Goal: Task Accomplishment & Management: Manage account settings

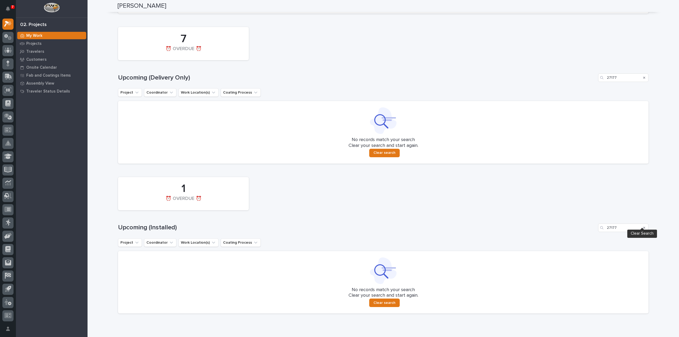
click at [643, 226] on icon "Search" at bounding box center [644, 227] width 2 height 3
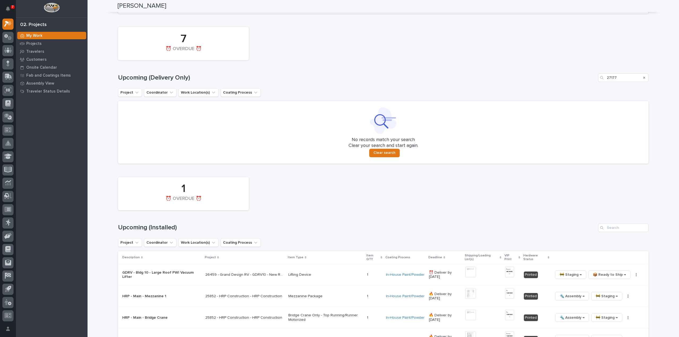
click at [643, 76] on icon "Search" at bounding box center [644, 77] width 2 height 3
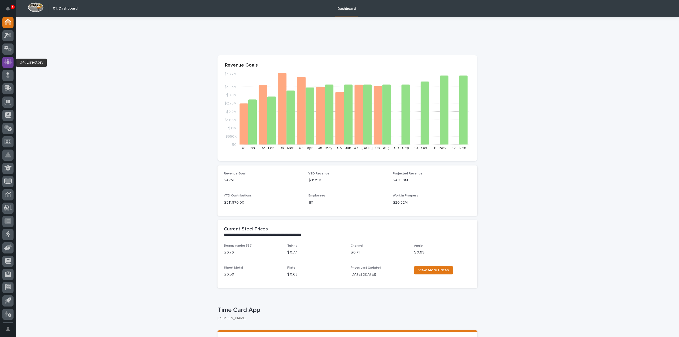
click at [8, 63] on icon at bounding box center [7, 61] width 3 height 5
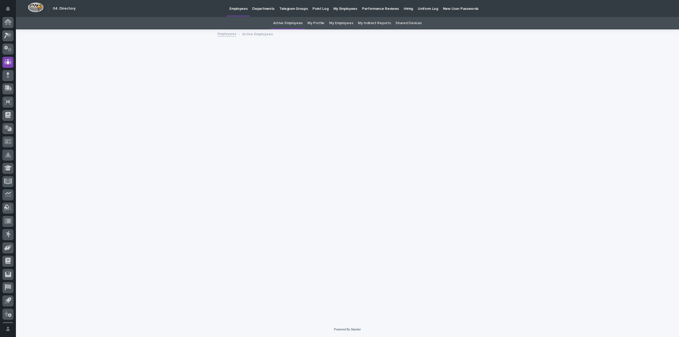
scroll to position [12, 0]
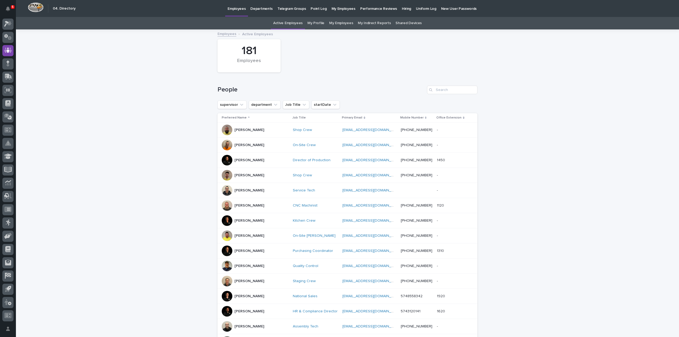
click at [323, 23] on link "My Profile" at bounding box center [315, 23] width 17 height 12
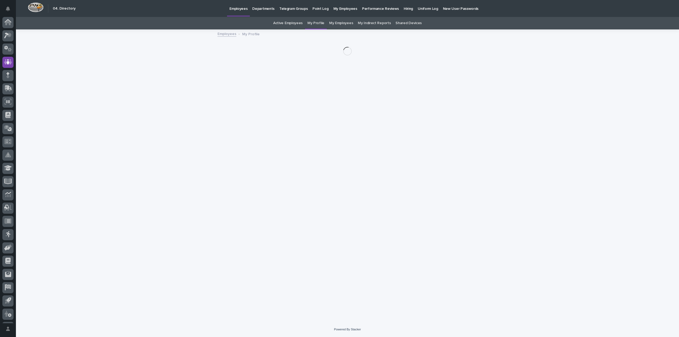
scroll to position [12, 0]
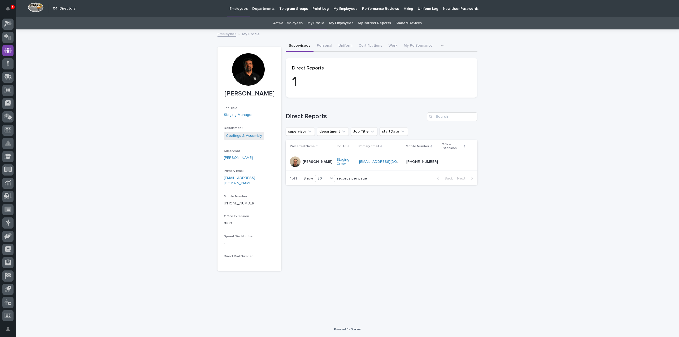
click at [254, 65] on div at bounding box center [248, 69] width 32 height 32
click at [249, 72] on div at bounding box center [248, 69] width 32 height 32
click at [252, 77] on div at bounding box center [248, 69] width 32 height 32
click at [248, 78] on div at bounding box center [248, 69] width 32 height 32
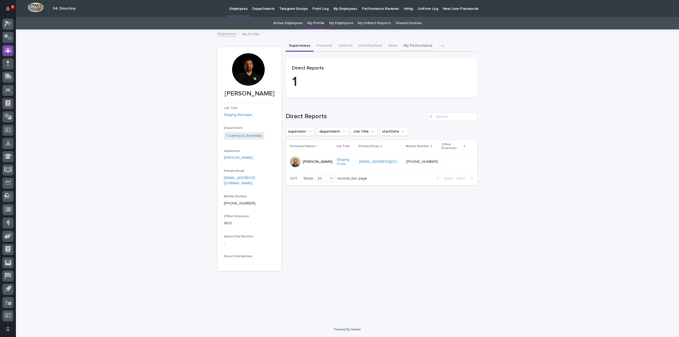
click at [403, 44] on button "My Performance" at bounding box center [418, 46] width 35 height 11
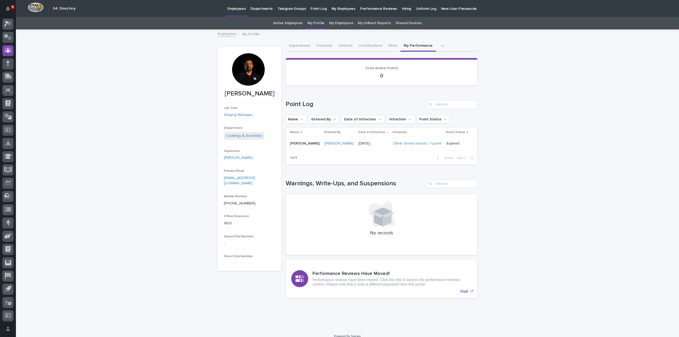
click at [302, 46] on button "Supervisees" at bounding box center [300, 46] width 28 height 11
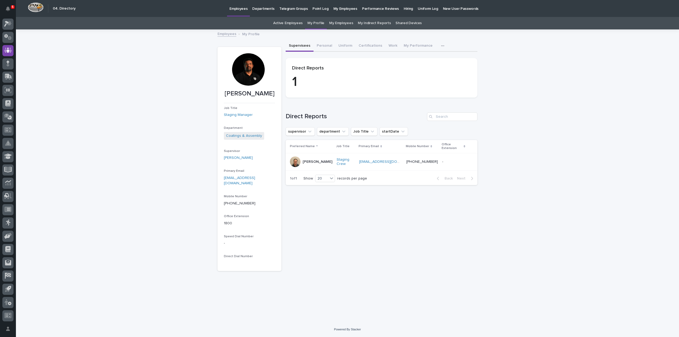
drag, startPoint x: 246, startPoint y: 102, endPoint x: 251, endPoint y: 93, distance: 9.7
click at [246, 98] on p "[PERSON_NAME]" at bounding box center [249, 94] width 51 height 8
click at [255, 71] on div at bounding box center [248, 69] width 32 height 32
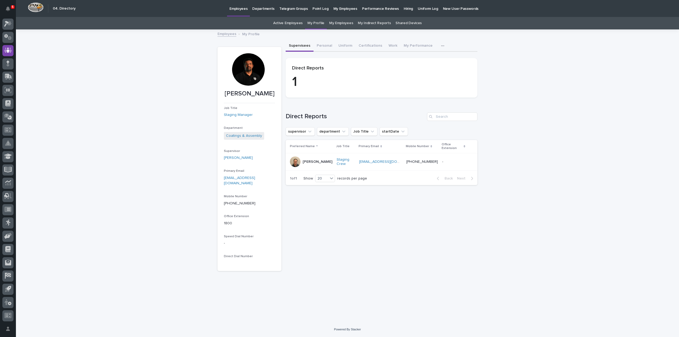
click at [255, 71] on div at bounding box center [248, 69] width 32 height 32
click at [249, 91] on p "[PERSON_NAME]" at bounding box center [249, 94] width 51 height 8
click at [254, 76] on div at bounding box center [248, 69] width 32 height 32
click at [243, 118] on link "Staging Manager" at bounding box center [238, 115] width 29 height 6
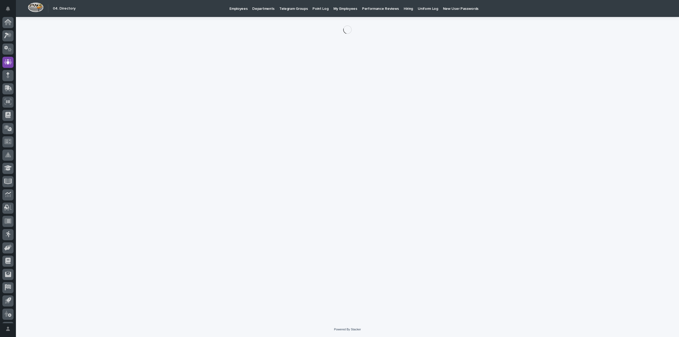
scroll to position [12, 0]
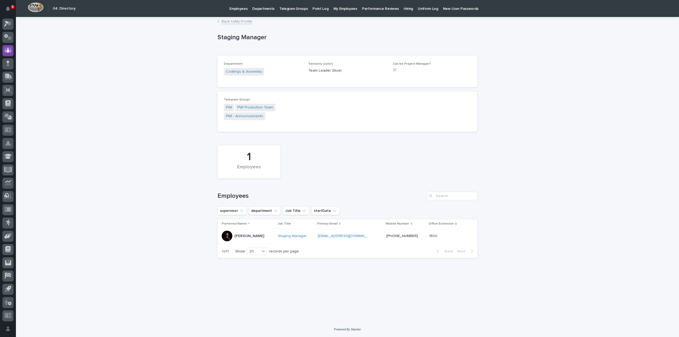
click at [229, 237] on div at bounding box center [227, 236] width 11 height 11
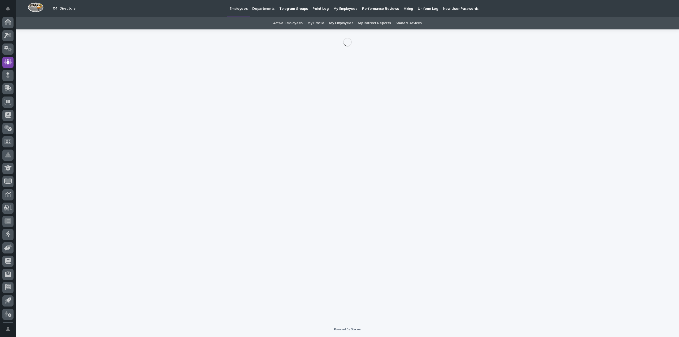
scroll to position [12, 0]
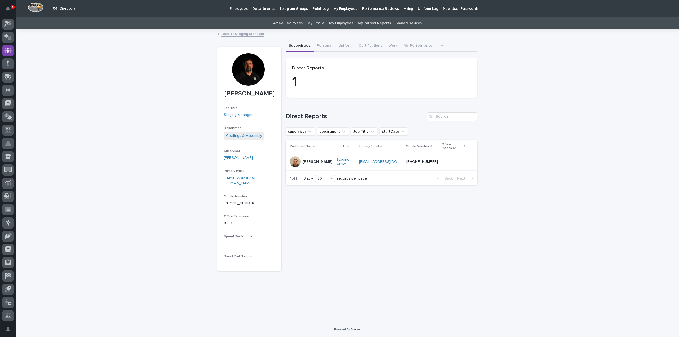
click at [240, 75] on div at bounding box center [248, 69] width 32 height 32
drag, startPoint x: 240, startPoint y: 75, endPoint x: 170, endPoint y: 77, distance: 69.8
click at [170, 77] on div "Loading... Saving… Loading... Saving… Reinhart Burkholder Reinhart Burkholder J…" at bounding box center [347, 176] width 663 height 292
click at [123, 147] on div "Loading... Saving… Loading... Saving… Reinhart Burkholder Reinhart Burkholder J…" at bounding box center [347, 176] width 663 height 292
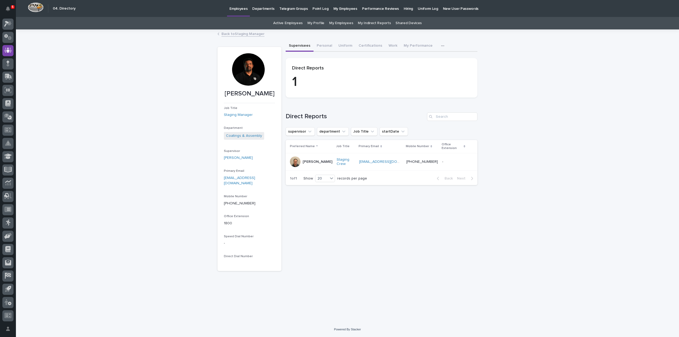
click at [288, 24] on link "Active Employees" at bounding box center [287, 23] width 29 height 12
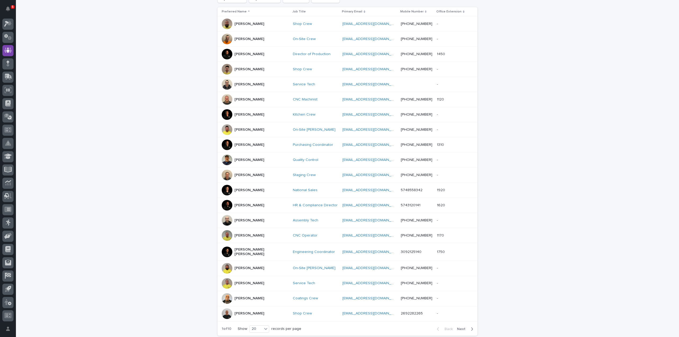
scroll to position [146, 0]
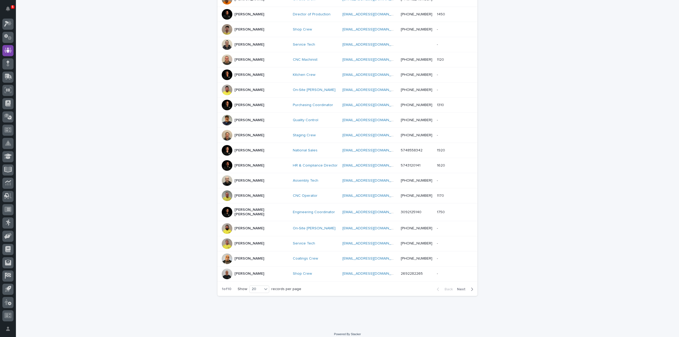
click at [460, 288] on span "Next" at bounding box center [463, 290] width 12 height 4
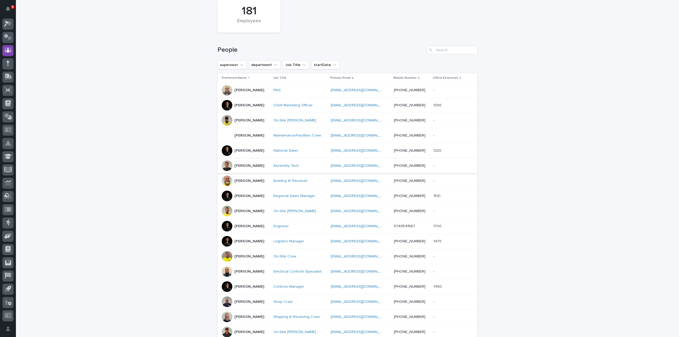
scroll to position [93, 0]
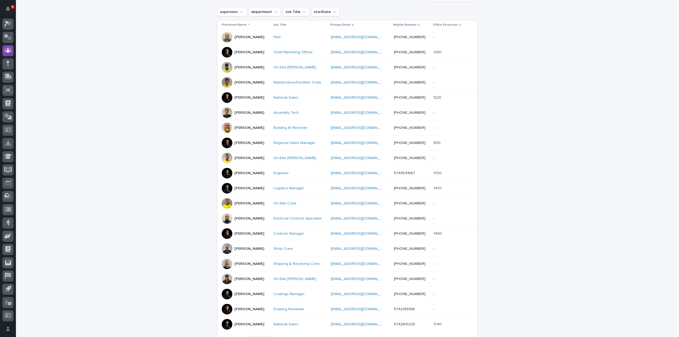
click at [227, 188] on div at bounding box center [227, 188] width 11 height 11
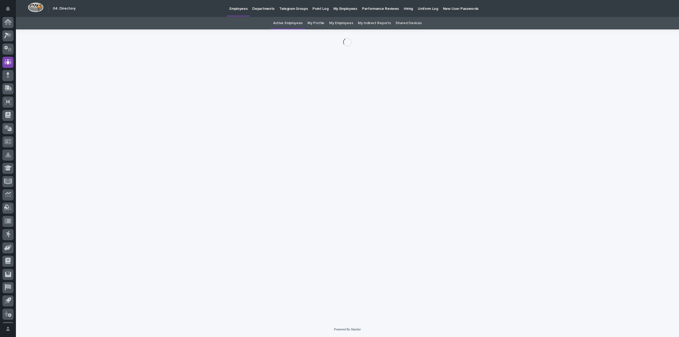
scroll to position [12, 0]
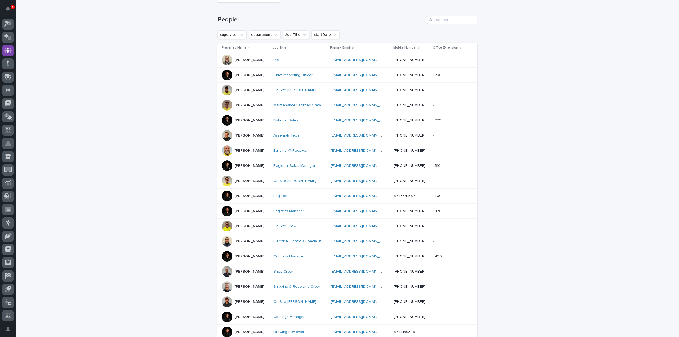
scroll to position [123, 0]
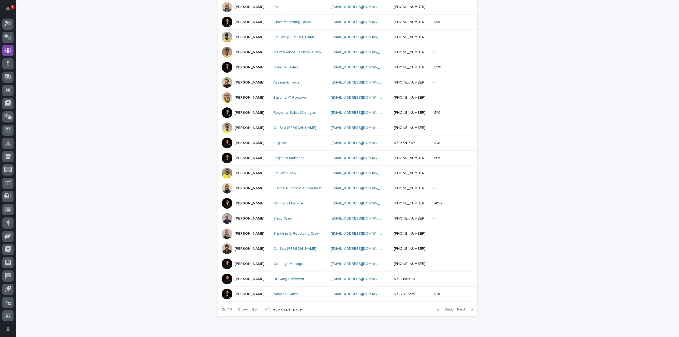
click at [461, 308] on span "Next" at bounding box center [463, 310] width 12 height 4
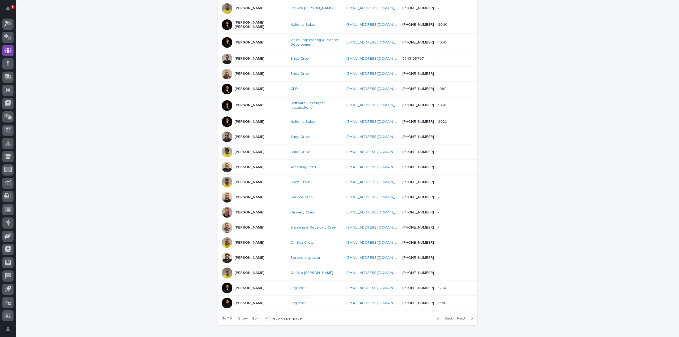
scroll to position [72, 0]
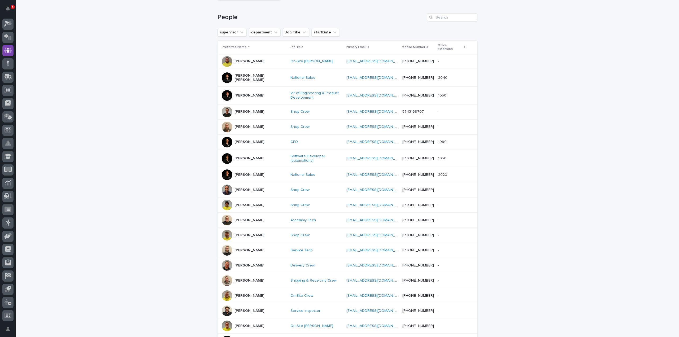
click at [225, 90] on div at bounding box center [227, 95] width 11 height 11
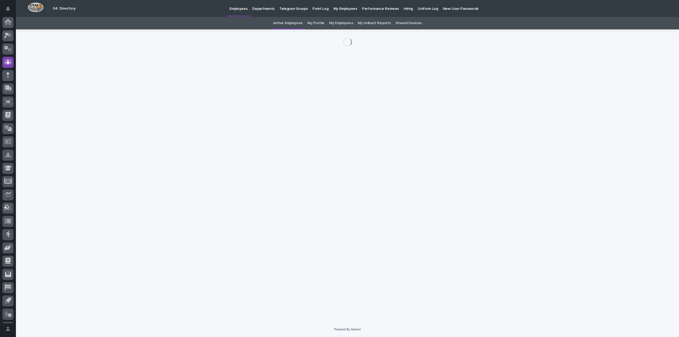
scroll to position [12, 0]
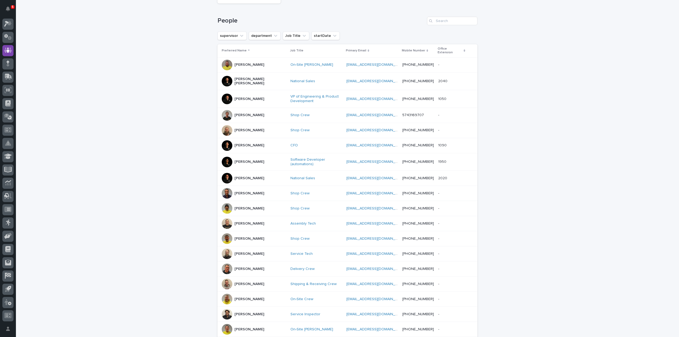
scroll to position [70, 0]
click at [224, 172] on div at bounding box center [227, 177] width 11 height 11
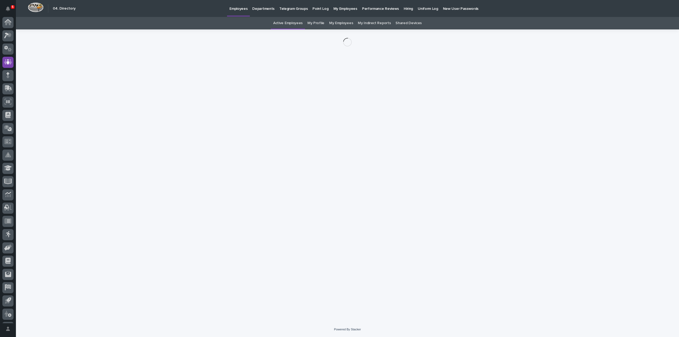
scroll to position [12, 0]
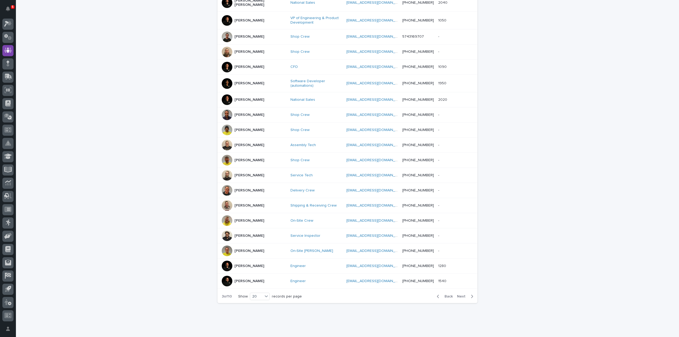
scroll to position [151, 0]
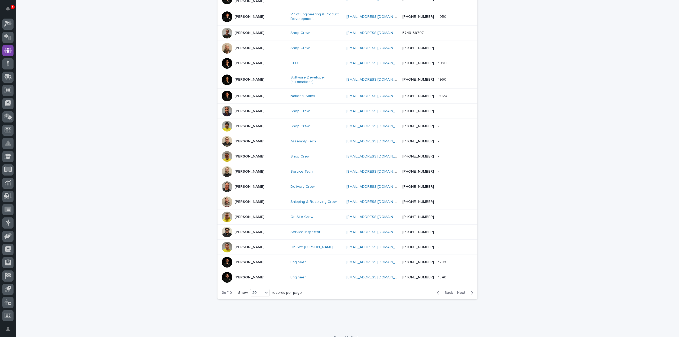
click at [461, 291] on span "Next" at bounding box center [463, 293] width 12 height 4
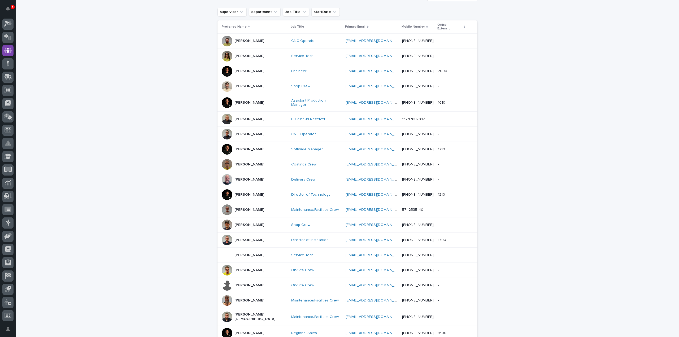
scroll to position [146, 0]
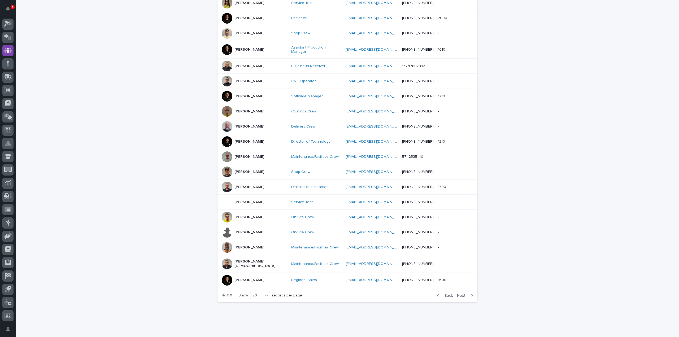
click at [461, 294] on span "Next" at bounding box center [463, 296] width 12 height 4
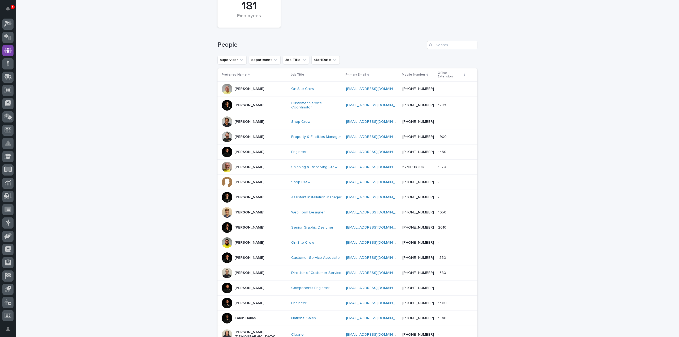
scroll to position [40, 0]
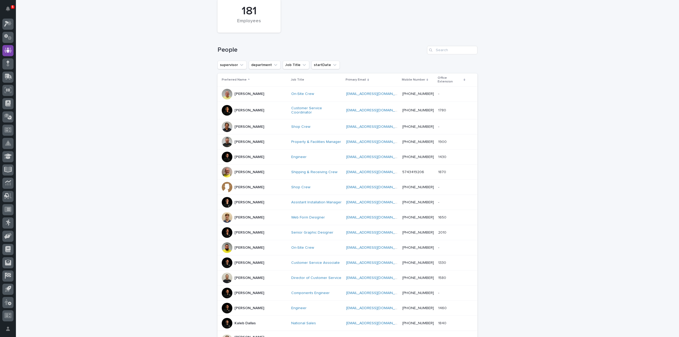
click at [242, 200] on p "Jon Martin" at bounding box center [249, 202] width 30 height 5
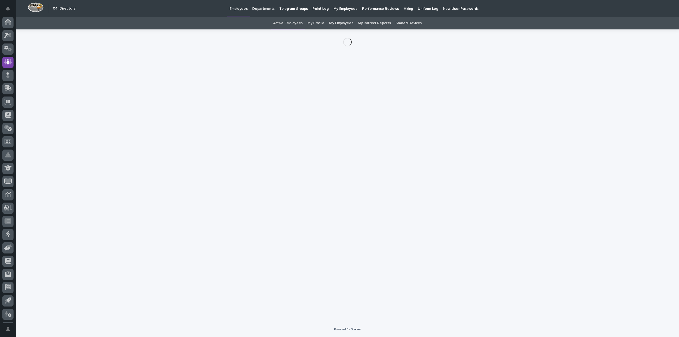
scroll to position [12, 0]
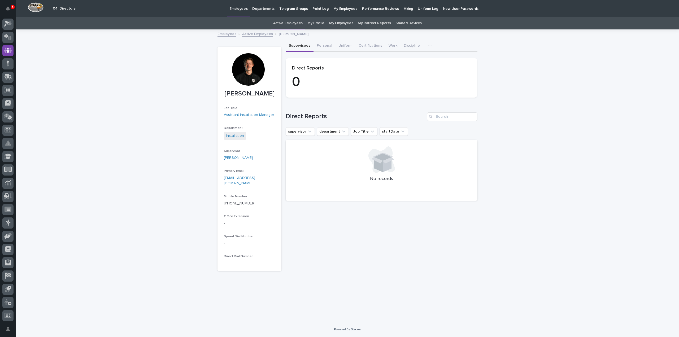
click at [245, 82] on div at bounding box center [248, 69] width 32 height 32
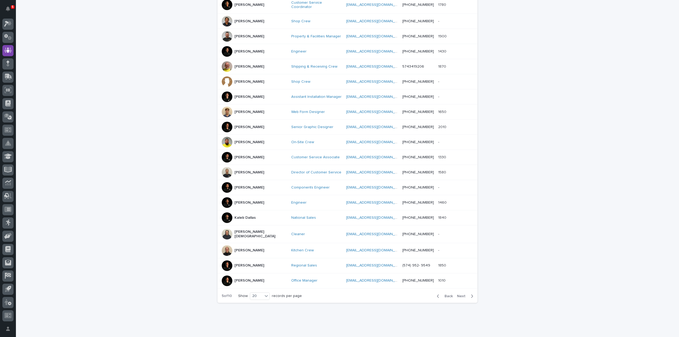
scroll to position [146, 0]
click at [458, 294] on span "Next" at bounding box center [463, 296] width 12 height 4
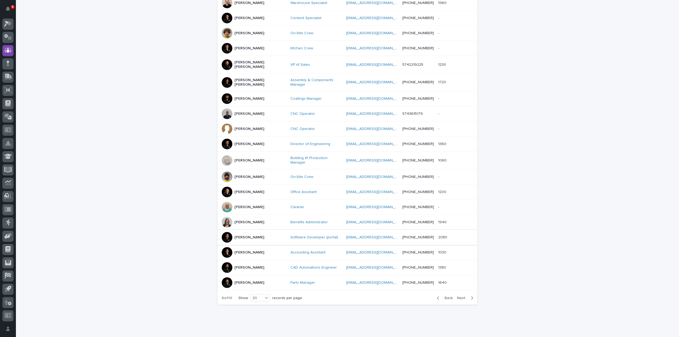
scroll to position [151, 0]
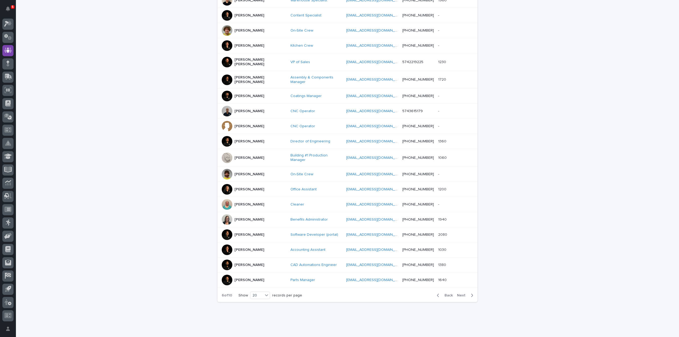
drag, startPoint x: 462, startPoint y: 286, endPoint x: 468, endPoint y: 282, distance: 7.5
click at [462, 294] on span "Next" at bounding box center [463, 296] width 12 height 4
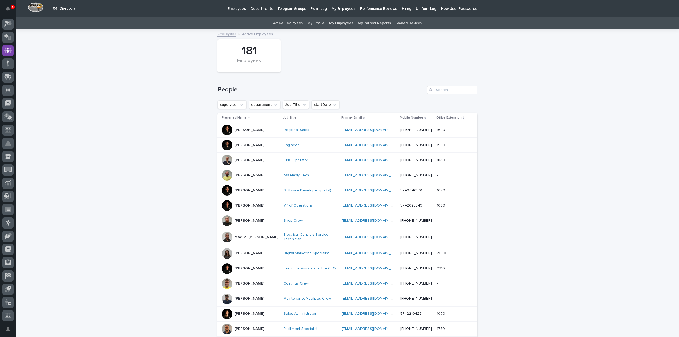
click at [318, 23] on link "My Profile" at bounding box center [315, 23] width 17 height 12
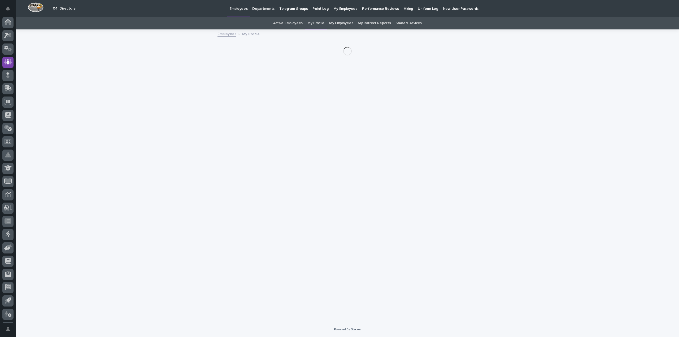
scroll to position [12, 0]
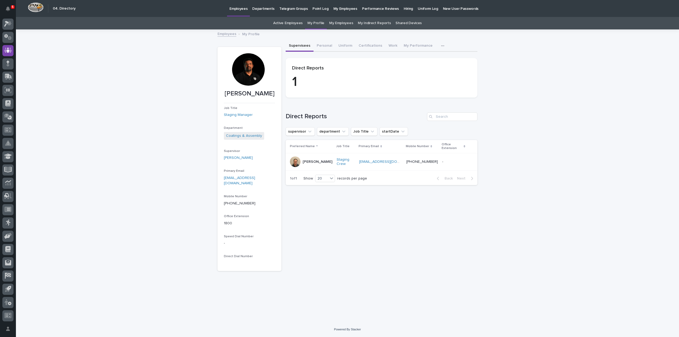
drag, startPoint x: 598, startPoint y: 93, endPoint x: 602, endPoint y: 80, distance: 13.3
click at [598, 93] on div "Loading... Saving… Loading... Saving… Reinhart Burkholder Reinhart Burkholder J…" at bounding box center [347, 176] width 663 height 292
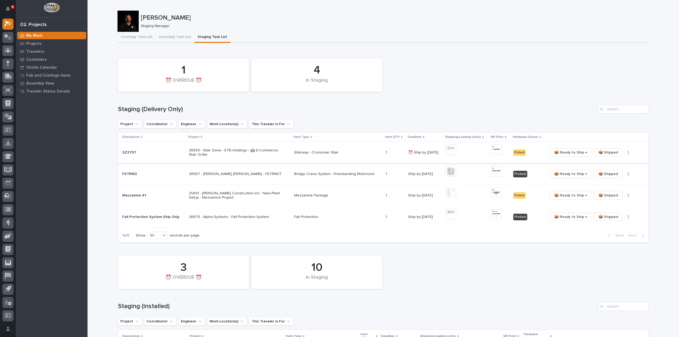
click at [559, 153] on span "📦 Ready to Ship →" at bounding box center [570, 152] width 33 height 6
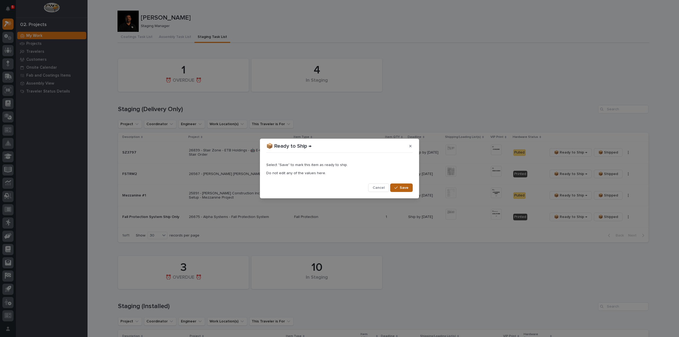
click at [399, 188] on div "button" at bounding box center [396, 188] width 5 height 4
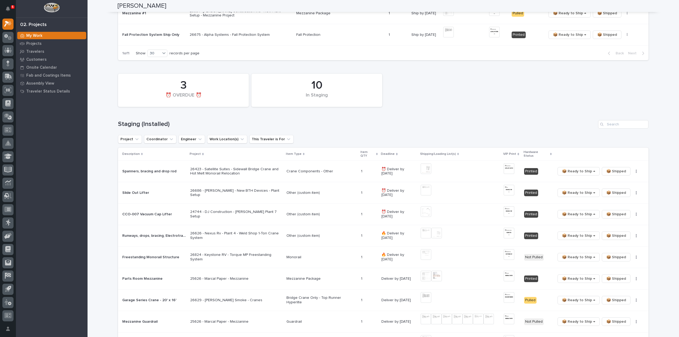
scroll to position [159, 0]
click at [618, 125] on input "Search" at bounding box center [623, 126] width 50 height 8
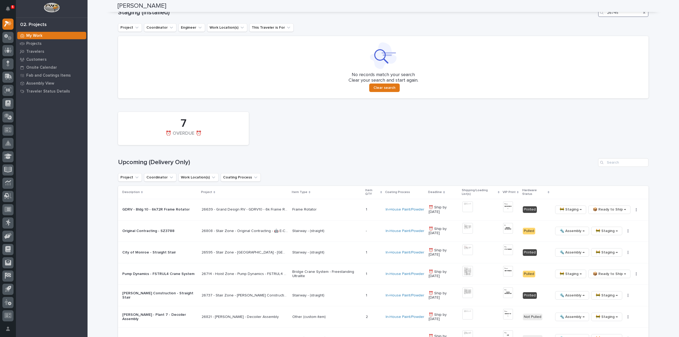
scroll to position [318, 0]
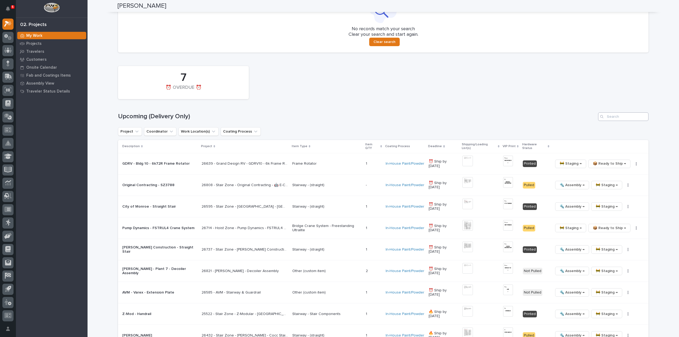
type input "26745"
click at [615, 116] on input "Search" at bounding box center [623, 116] width 50 height 8
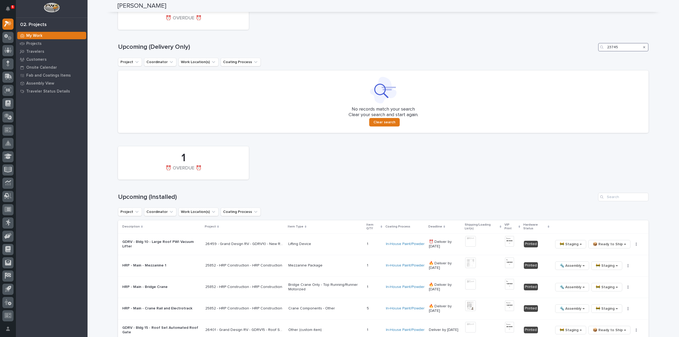
scroll to position [441, 0]
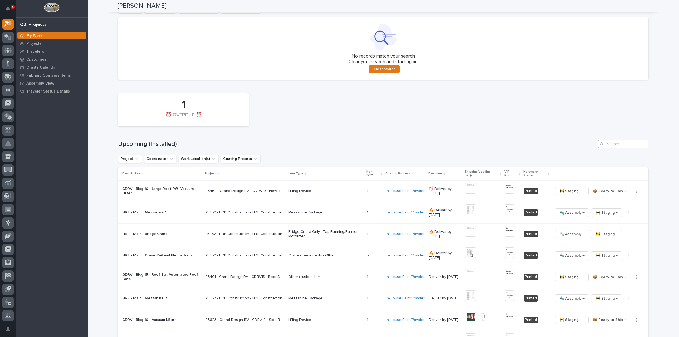
type input "23745"
click at [609, 147] on input "Search" at bounding box center [623, 144] width 50 height 8
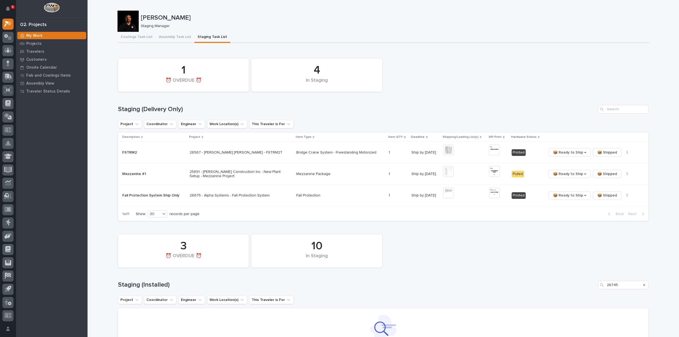
scroll to position [212, 0]
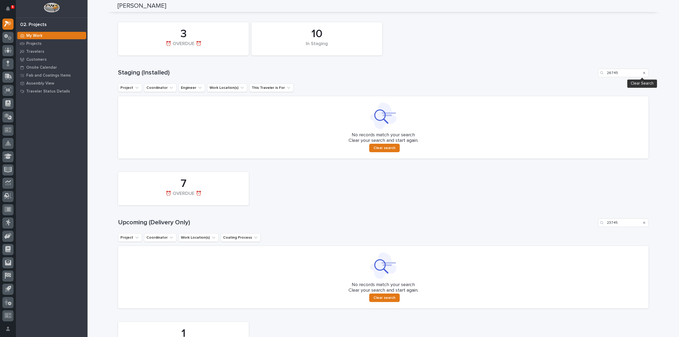
type input "26745"
click at [643, 73] on icon "Search" at bounding box center [644, 72] width 2 height 3
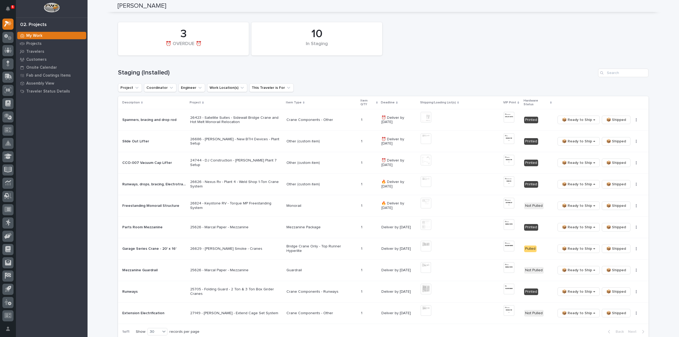
scroll to position [300, 0]
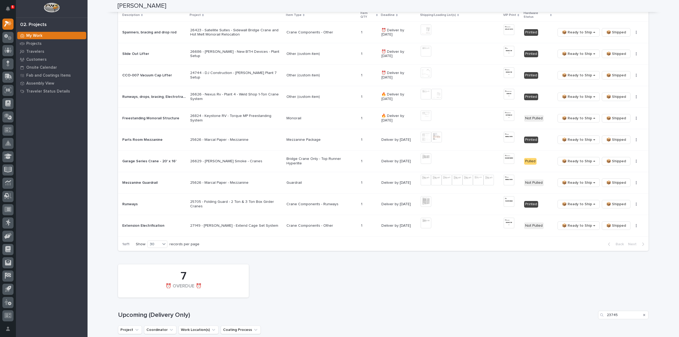
click at [643, 314] on icon "Search" at bounding box center [644, 315] width 2 height 3
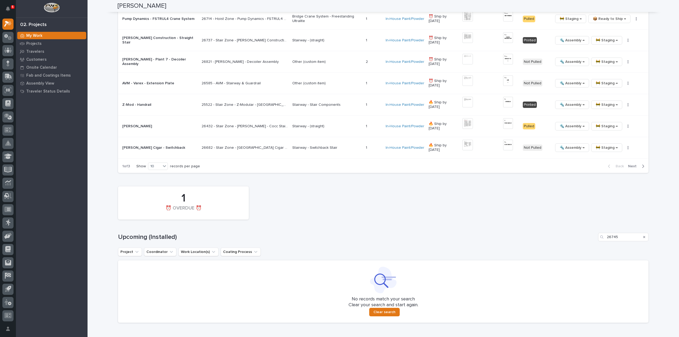
scroll to position [734, 0]
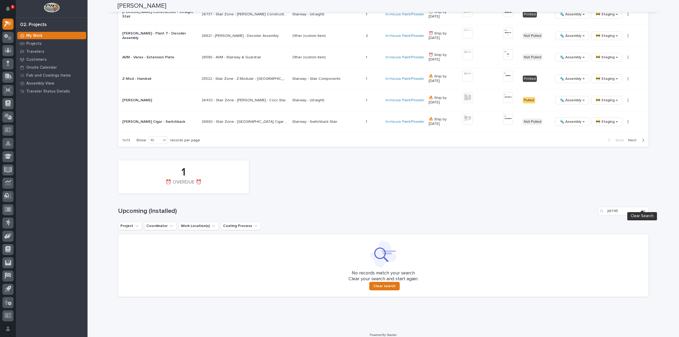
click at [643, 210] on icon "Search" at bounding box center [644, 211] width 2 height 3
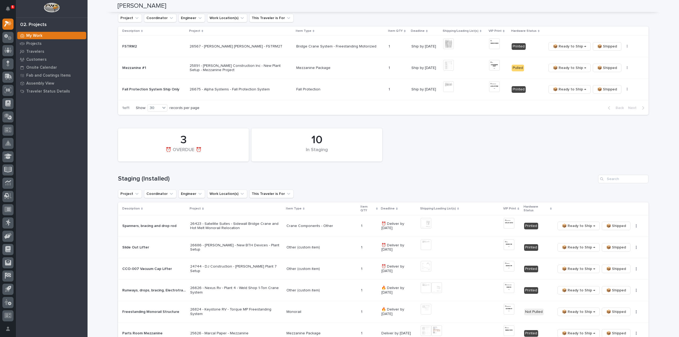
scroll to position [159, 0]
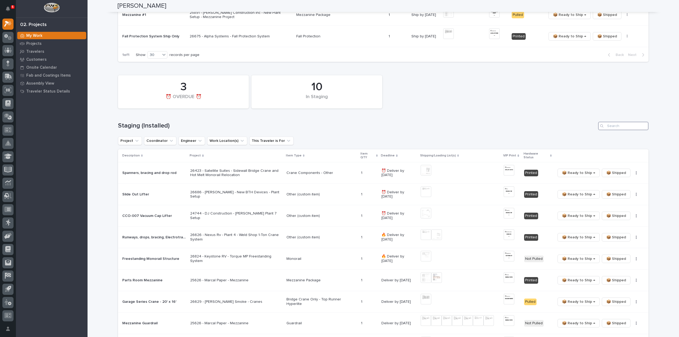
click at [616, 125] on input "Search" at bounding box center [623, 126] width 50 height 8
click at [634, 236] on button "button" at bounding box center [636, 238] width 7 height 4
click at [608, 251] on span "🔩 Hardware" at bounding box center [616, 252] width 22 height 6
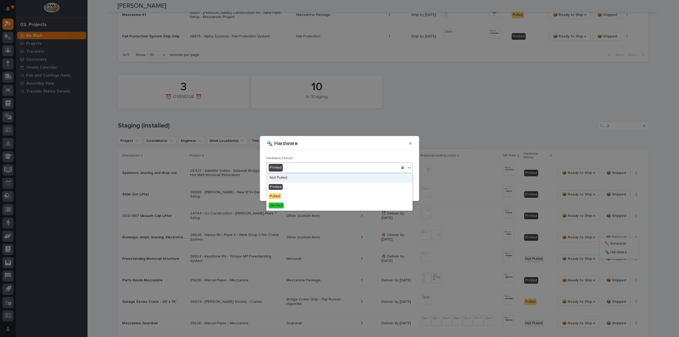
click at [291, 169] on div "Printed" at bounding box center [333, 167] width 133 height 9
click at [288, 196] on div "Pulled" at bounding box center [340, 196] width 146 height 9
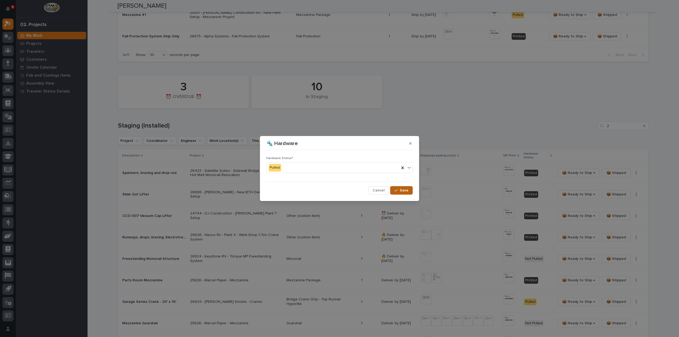
click at [409, 193] on button "Save" at bounding box center [401, 190] width 23 height 8
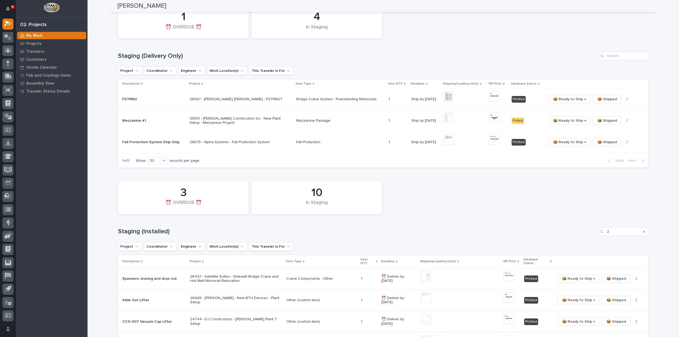
scroll to position [53, 0]
click at [615, 232] on input "2" at bounding box center [623, 232] width 50 height 8
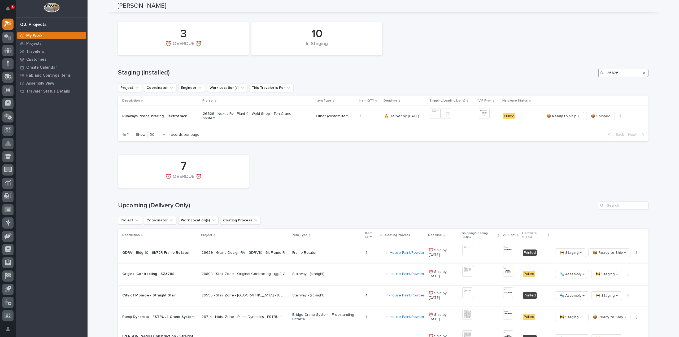
scroll to position [265, 0]
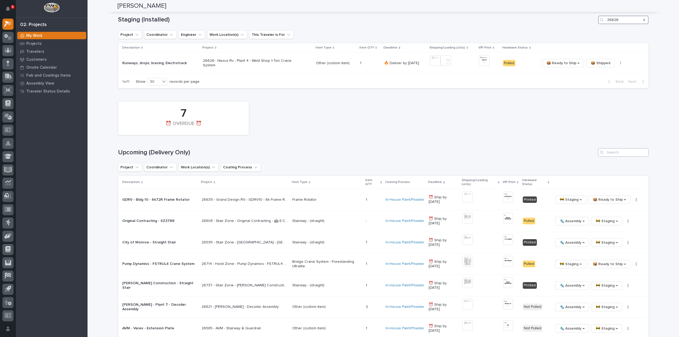
type input "26626"
click at [610, 154] on input "Search" at bounding box center [623, 152] width 50 height 8
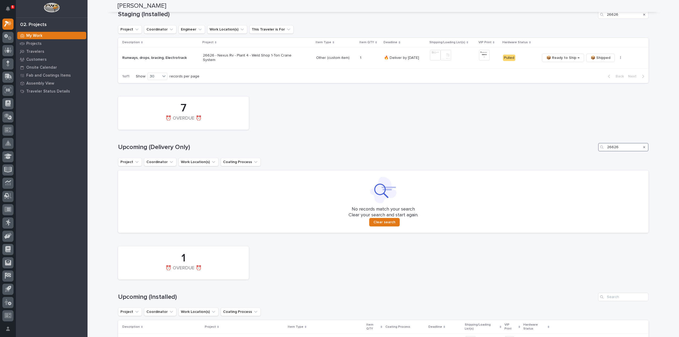
scroll to position [282, 0]
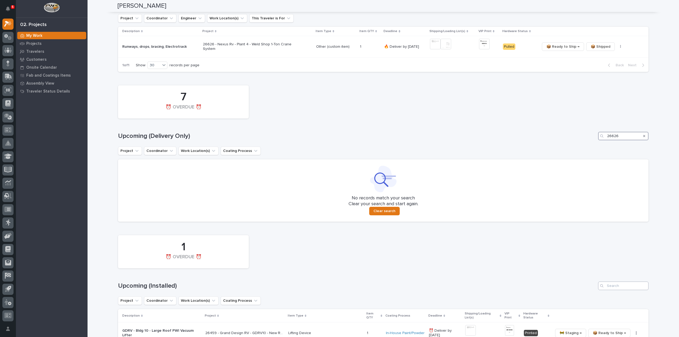
type input "26626"
click at [615, 287] on input "Search" at bounding box center [623, 286] width 50 height 8
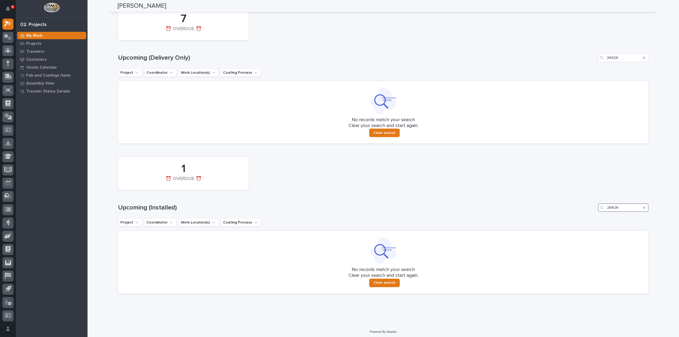
scroll to position [362, 0]
type input "26626"
drag, startPoint x: 642, startPoint y: 205, endPoint x: 636, endPoint y: 212, distance: 9.2
click at [643, 206] on icon "Search" at bounding box center [644, 206] width 2 height 2
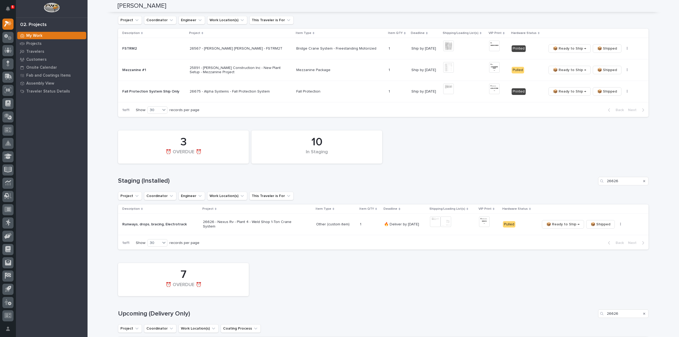
scroll to position [97, 0]
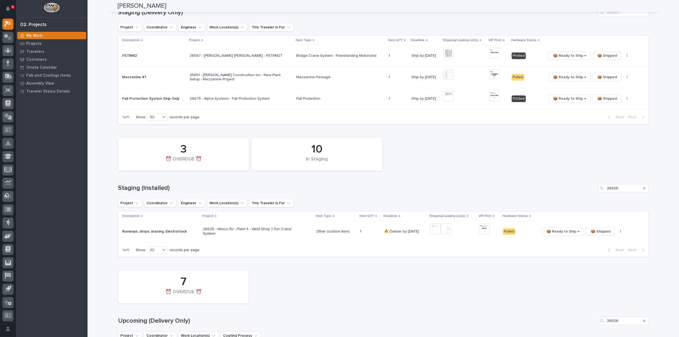
click at [643, 188] on icon "Search" at bounding box center [644, 188] width 2 height 2
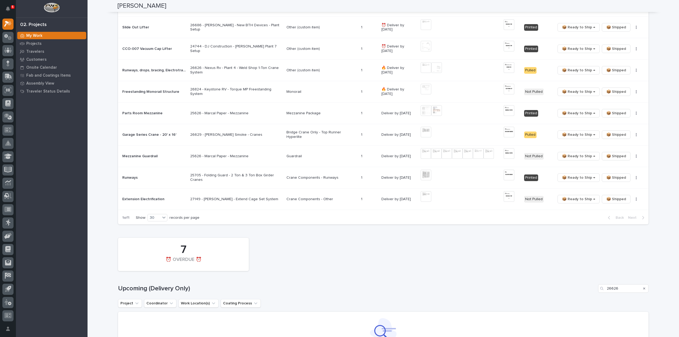
scroll to position [424, 0]
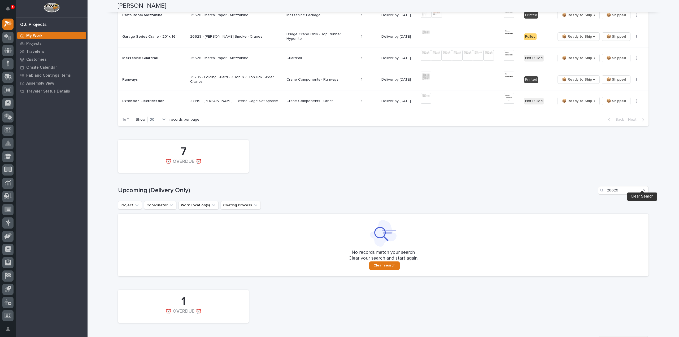
click at [643, 190] on icon "Search" at bounding box center [644, 191] width 2 height 2
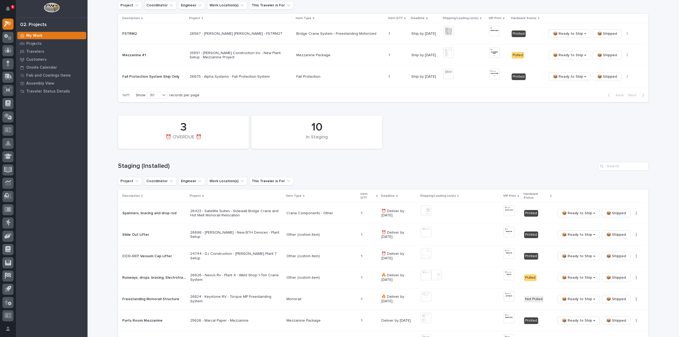
scroll to position [159, 0]
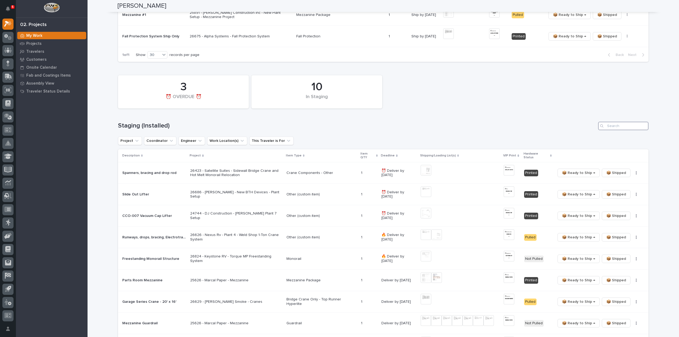
click at [614, 128] on input "Search" at bounding box center [623, 126] width 50 height 8
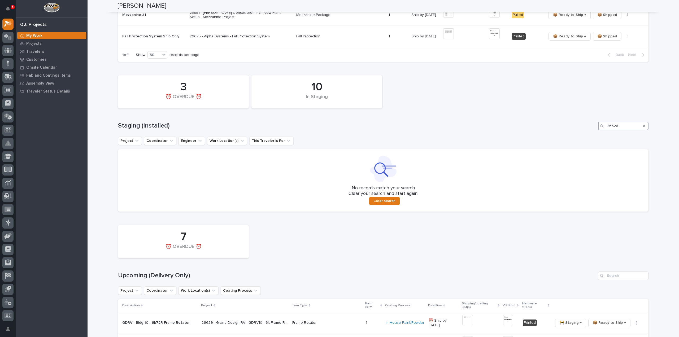
scroll to position [265, 0]
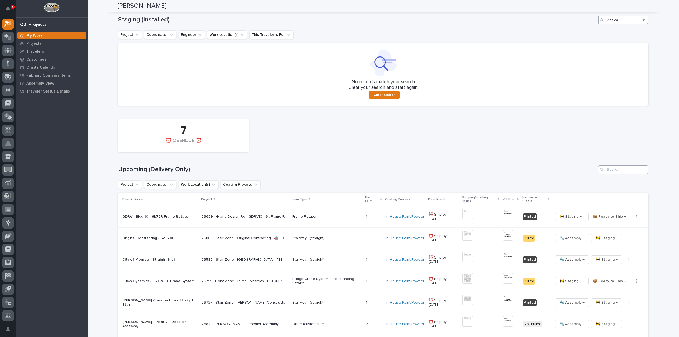
type input "26526"
click at [623, 171] on input "Search" at bounding box center [623, 170] width 50 height 8
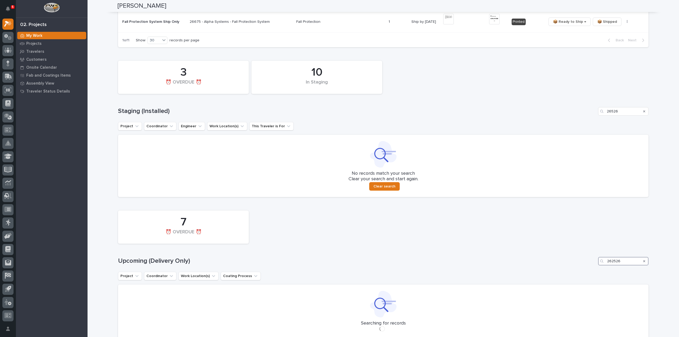
scroll to position [176, 0]
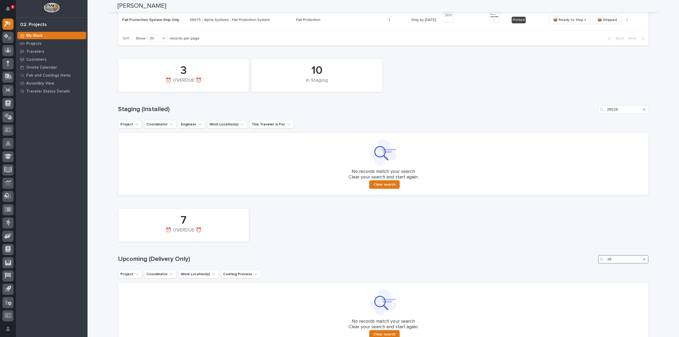
type input "2"
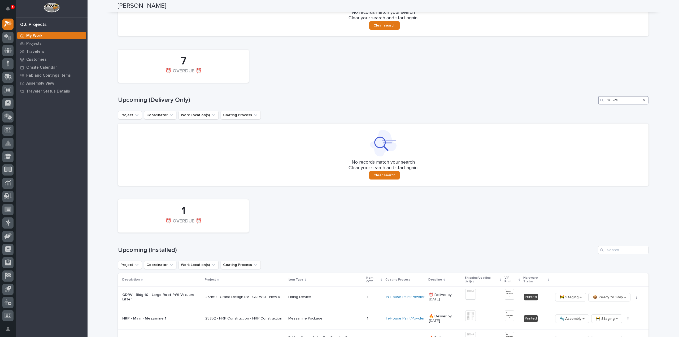
scroll to position [388, 0]
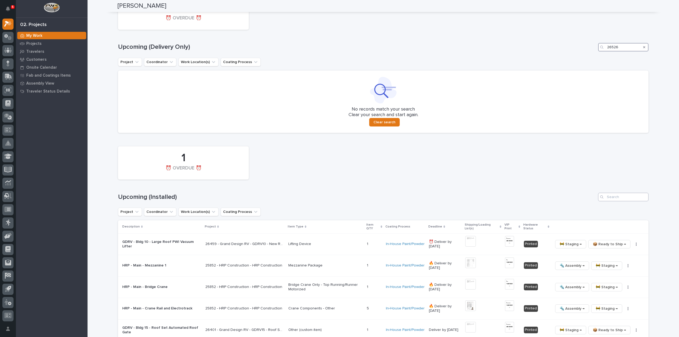
type input "26526"
click at [611, 195] on input "Search" at bounding box center [623, 197] width 50 height 8
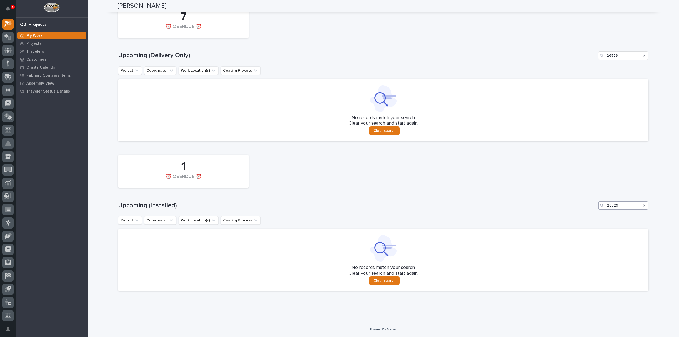
scroll to position [61, 0]
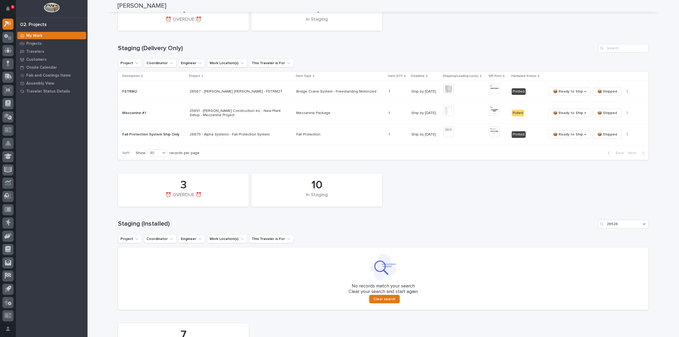
type input "26526"
click at [643, 225] on icon "Search" at bounding box center [644, 224] width 2 height 3
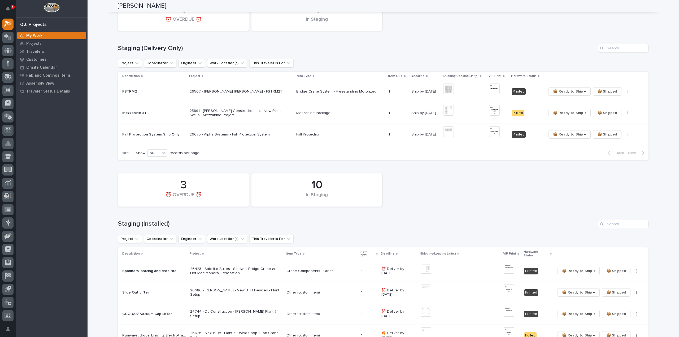
scroll to position [149, 0]
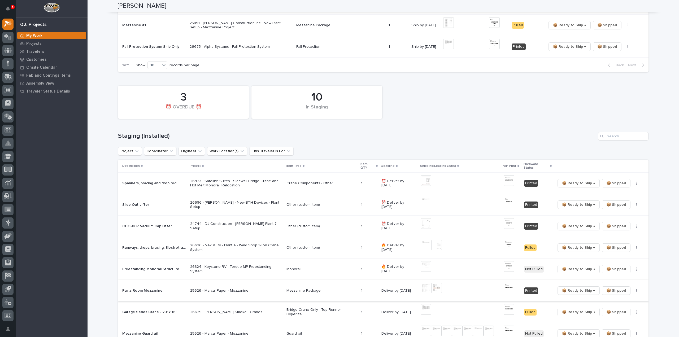
click at [421, 286] on img at bounding box center [426, 288] width 11 height 11
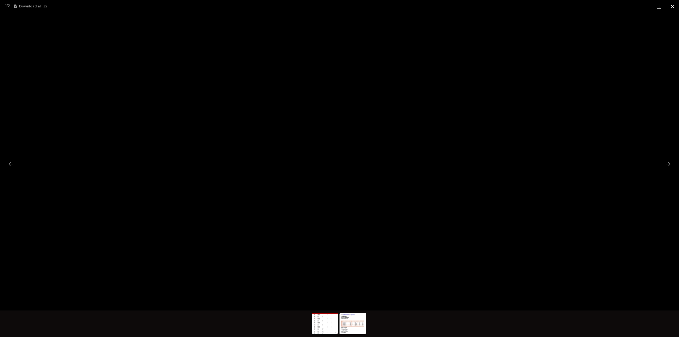
click at [672, 8] on button "Close gallery" at bounding box center [672, 6] width 13 height 12
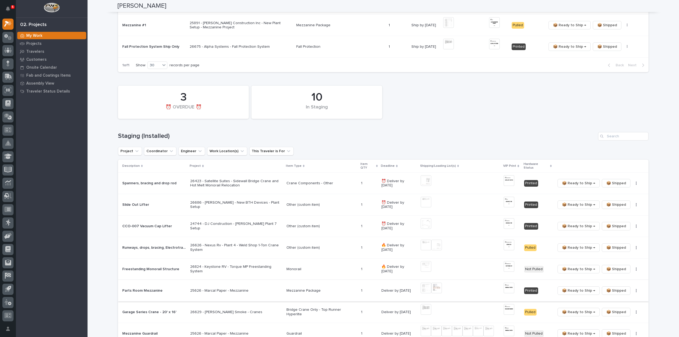
click at [509, 283] on img at bounding box center [509, 288] width 11 height 11
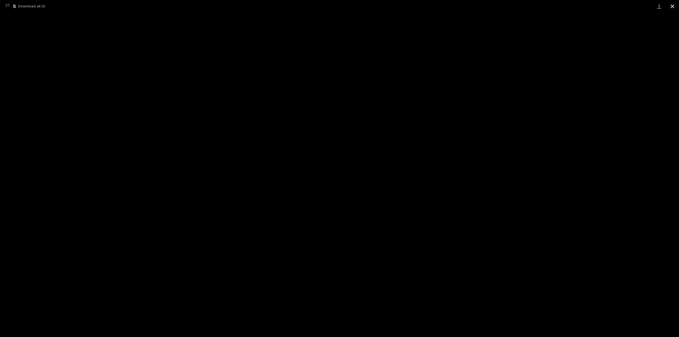
click at [671, 7] on button "Close gallery" at bounding box center [672, 6] width 13 height 12
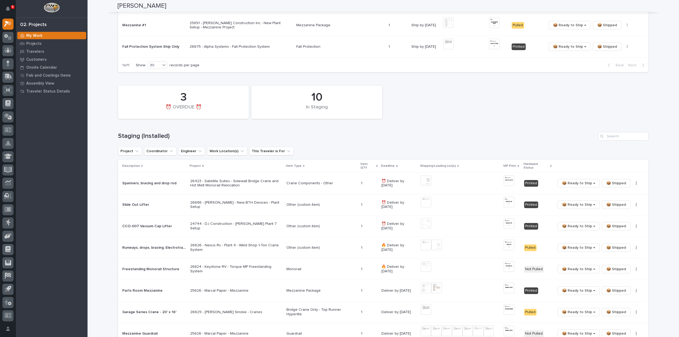
scroll to position [0, 0]
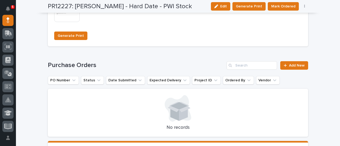
scroll to position [424, 0]
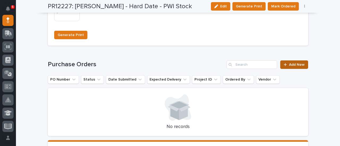
click at [298, 64] on span "Add New" at bounding box center [297, 65] width 16 height 4
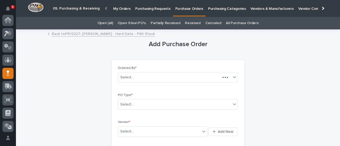
scroll to position [53, 0]
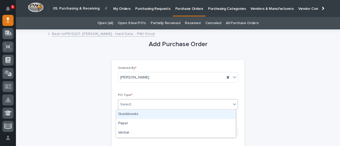
click at [167, 106] on div "Select..." at bounding box center [174, 104] width 113 height 9
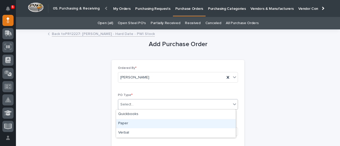
click at [148, 123] on div "Paper" at bounding box center [175, 123] width 119 height 9
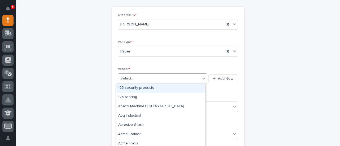
click at [138, 76] on div "Select..." at bounding box center [159, 78] width 82 height 9
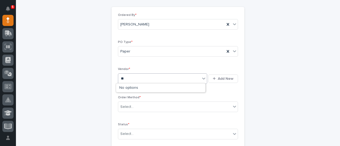
type input "*"
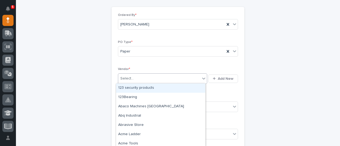
click at [203, 79] on icon at bounding box center [203, 78] width 5 height 5
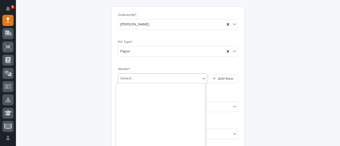
scroll to position [3047, 0]
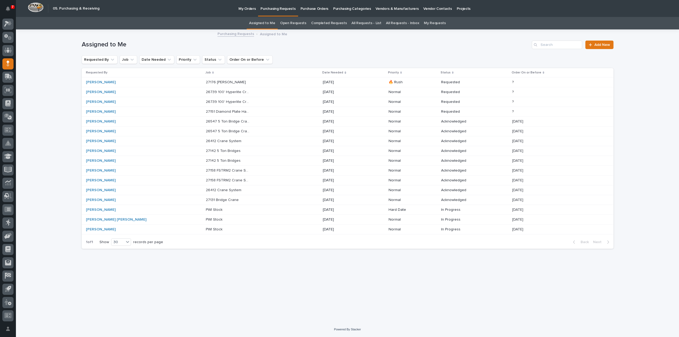
click at [206, 207] on p "PWI Stock" at bounding box center [215, 210] width 18 height 6
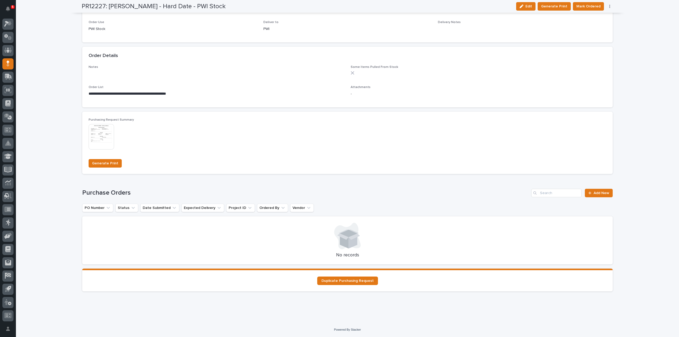
scroll to position [296, 0]
click at [595, 194] on span "Add New" at bounding box center [602, 193] width 16 height 4
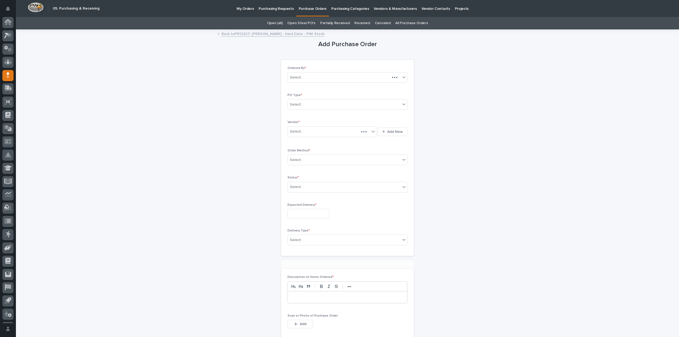
scroll to position [12, 0]
click at [292, 106] on div "Select..." at bounding box center [296, 105] width 13 height 6
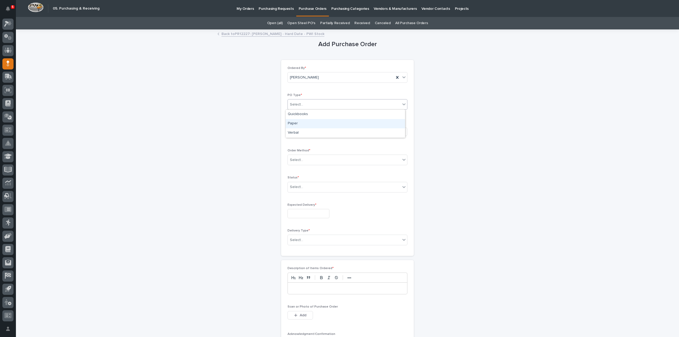
click at [297, 122] on div "Paper" at bounding box center [345, 123] width 119 height 9
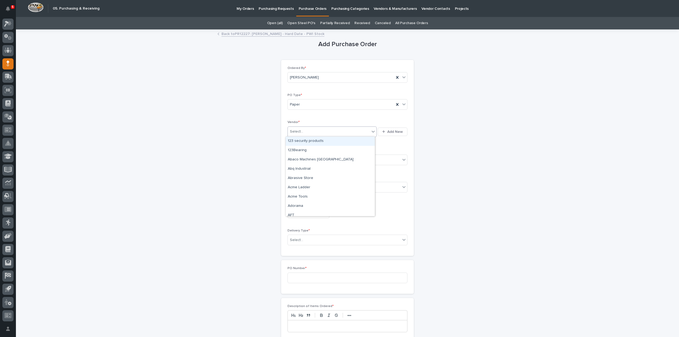
click at [304, 132] on input "text" at bounding box center [304, 131] width 1 height 5
type input "****"
click at [395, 133] on span "Add New" at bounding box center [395, 131] width 16 height 5
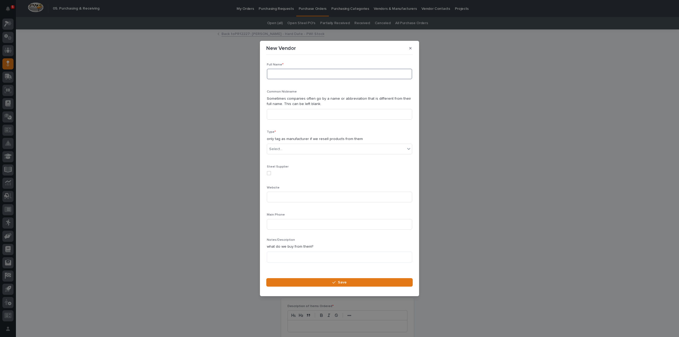
click at [283, 72] on input at bounding box center [339, 74] width 145 height 11
type input "U-Bolt Direct.com"
click at [288, 116] on input at bounding box center [339, 114] width 145 height 11
type input "U-Bolt Direct"
click at [283, 151] on div "Select..." at bounding box center [336, 149] width 138 height 9
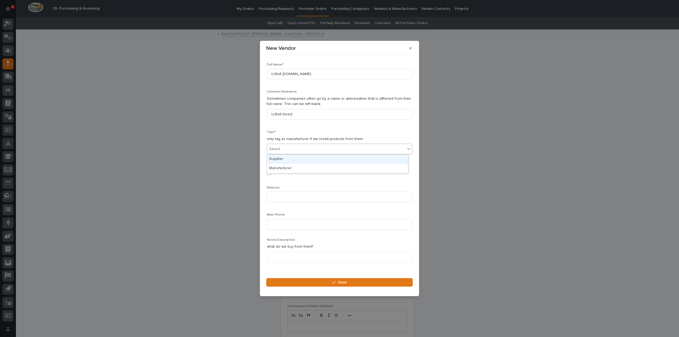
click at [280, 159] on div "Supplier" at bounding box center [337, 159] width 141 height 9
click at [282, 224] on input at bounding box center [339, 224] width 145 height 11
type input "877-448-2448"
click at [281, 255] on textarea at bounding box center [339, 257] width 145 height 11
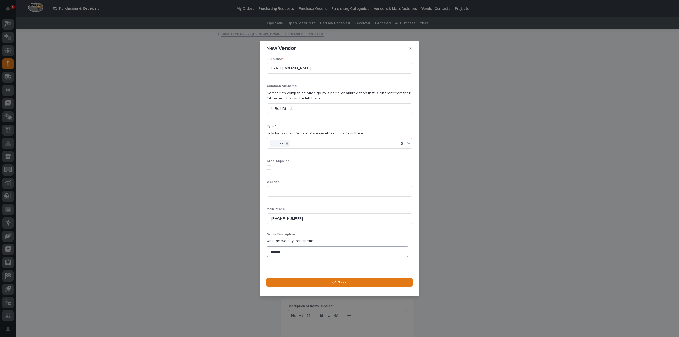
scroll to position [7, 0]
type textarea "*******"
click at [279, 189] on input at bounding box center [339, 189] width 145 height 11
type input "u"
type input "U"
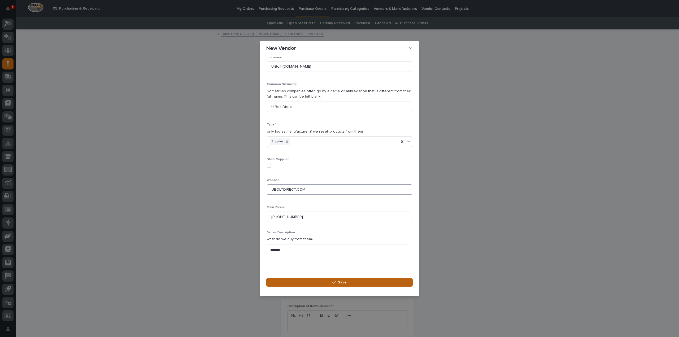
type input "UBOLTDIRECT,COM"
click at [290, 283] on button "Save" at bounding box center [339, 282] width 146 height 8
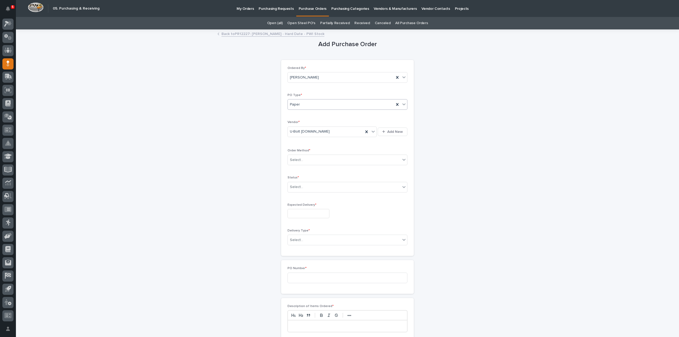
click at [310, 107] on div "Paper" at bounding box center [341, 104] width 106 height 9
click at [290, 124] on div "Paper" at bounding box center [345, 123] width 119 height 9
click at [298, 160] on div "Select..." at bounding box center [296, 160] width 13 height 6
click at [302, 169] on div "Online Order" at bounding box center [345, 169] width 119 height 9
click at [298, 187] on div "Select..." at bounding box center [296, 187] width 13 height 6
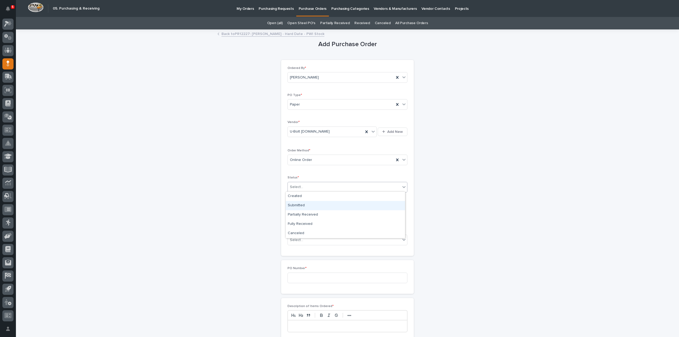
click at [301, 206] on div "Submitted" at bounding box center [345, 205] width 119 height 9
click at [304, 216] on input "text" at bounding box center [309, 213] width 42 height 9
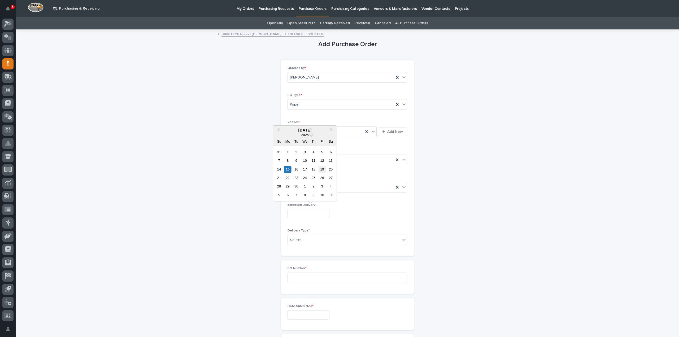
click at [322, 169] on div "19" at bounding box center [322, 169] width 7 height 7
type input "**********"
click at [308, 241] on div "Select..." at bounding box center [344, 240] width 113 height 9
click at [305, 249] on div "Deliver to PWI" at bounding box center [345, 248] width 119 height 9
click at [301, 274] on input at bounding box center [348, 278] width 120 height 11
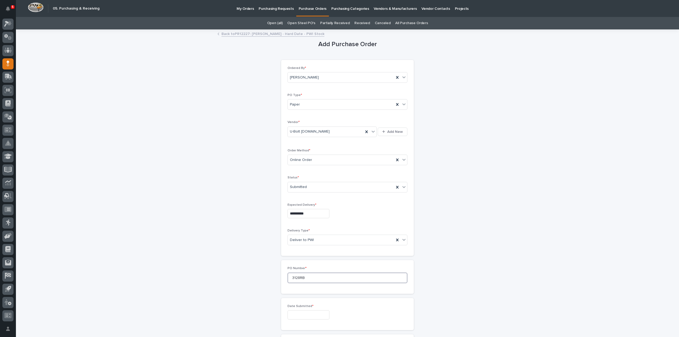
scroll to position [53, 0]
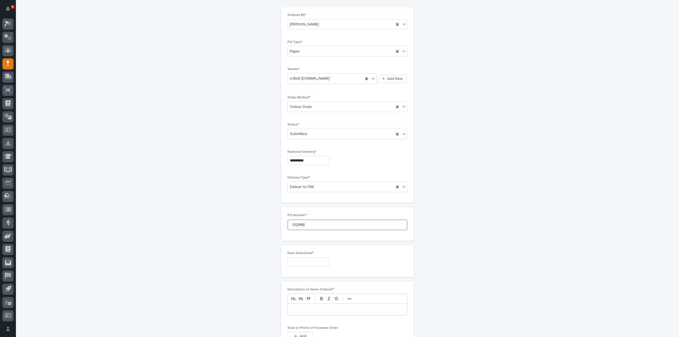
type input "3128RB"
click at [297, 260] on input "text" at bounding box center [309, 261] width 42 height 9
click at [288, 218] on div "15" at bounding box center [287, 217] width 7 height 7
type input "**********"
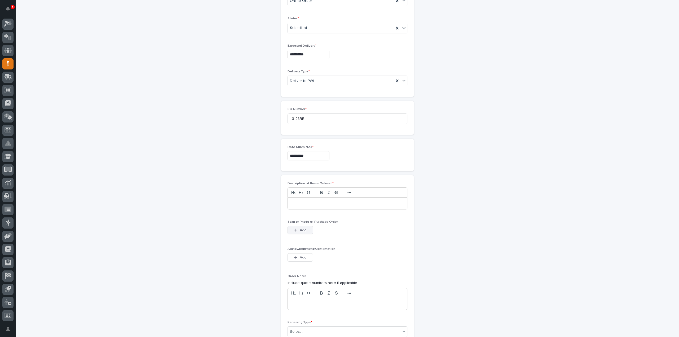
click at [300, 229] on span "Add" at bounding box center [303, 230] width 7 height 5
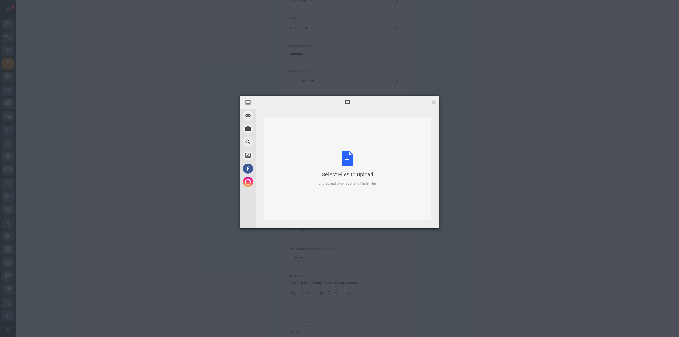
click at [350, 157] on div "Select Files to Upload or Drag and Drop, Copy and Paste Files" at bounding box center [348, 168] width 58 height 35
click at [345, 157] on div "Select Files to Upload or Drag and Drop, Copy and Paste Files" at bounding box center [348, 168] width 58 height 35
click at [424, 219] on span "Upload 1" at bounding box center [423, 221] width 10 height 4
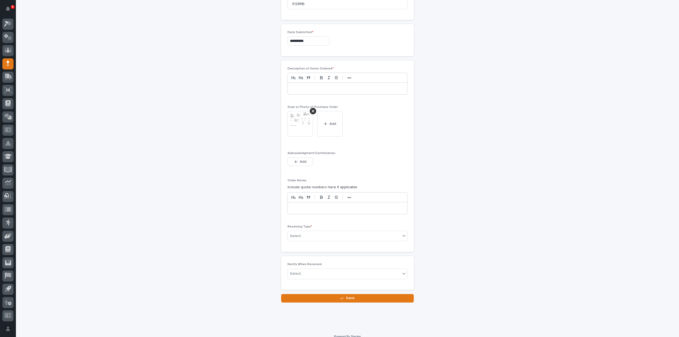
scroll to position [275, 0]
click at [303, 233] on div "Select..." at bounding box center [344, 235] width 113 height 9
click at [301, 271] on div "Deliver to" at bounding box center [345, 271] width 119 height 9
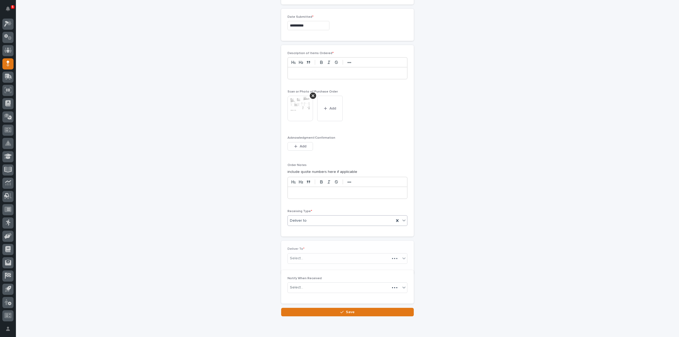
scroll to position [294, 0]
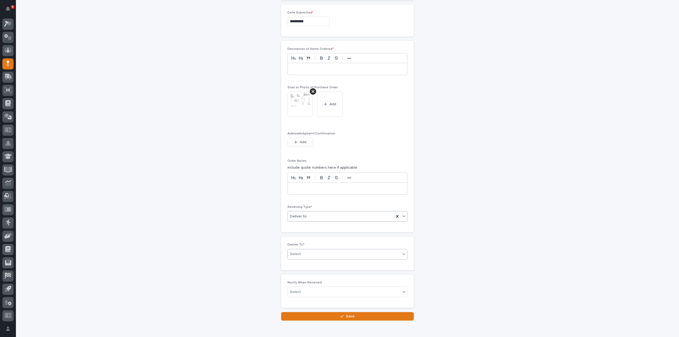
click at [304, 252] on input "text" at bounding box center [304, 254] width 1 height 5
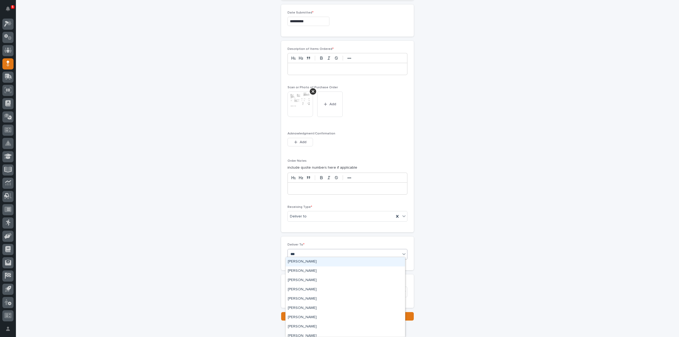
type input "****"
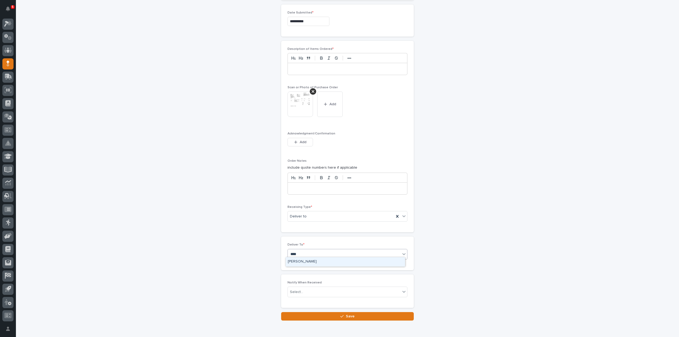
click at [304, 261] on div "[PERSON_NAME]" at bounding box center [345, 261] width 119 height 9
click at [299, 289] on div "Select..." at bounding box center [296, 292] width 13 height 6
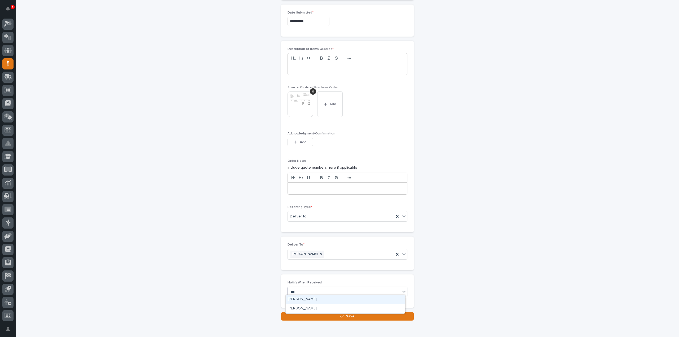
type input "****"
click at [308, 301] on div "[PERSON_NAME]" at bounding box center [345, 299] width 119 height 9
click at [311, 314] on button "Save" at bounding box center [347, 316] width 133 height 8
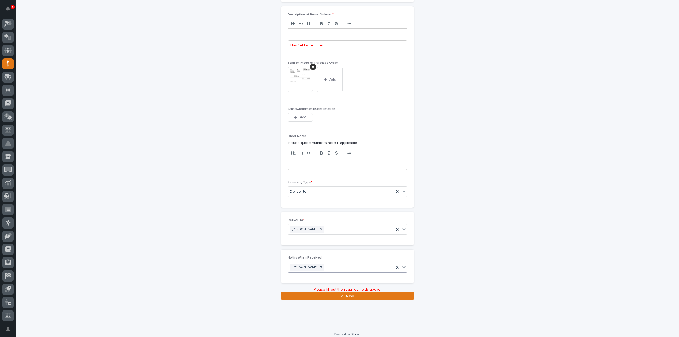
scroll to position [330, 0]
click at [327, 35] on div at bounding box center [347, 33] width 119 height 12
click at [347, 293] on span "Save" at bounding box center [350, 294] width 9 height 5
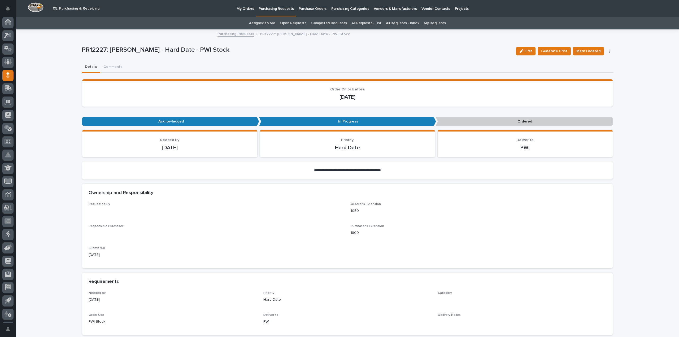
scroll to position [12, 0]
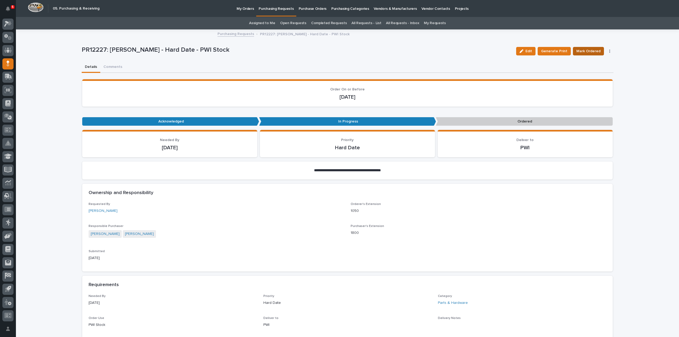
click at [583, 53] on span "Mark Ordered" at bounding box center [588, 51] width 24 height 6
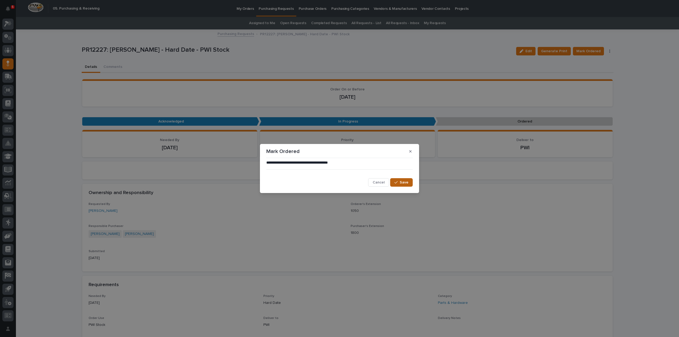
click at [407, 184] on span "Save" at bounding box center [404, 182] width 9 height 5
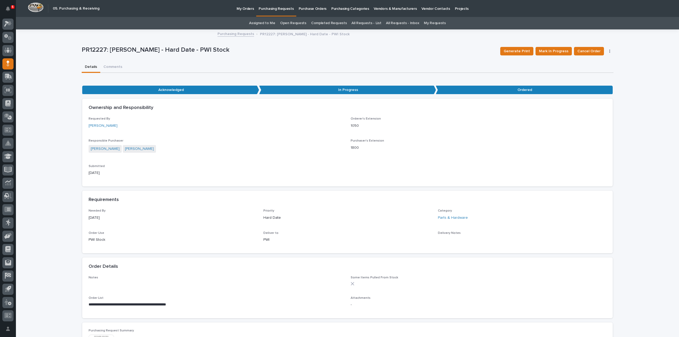
click at [258, 21] on link "Assigned to Me" at bounding box center [262, 23] width 26 height 12
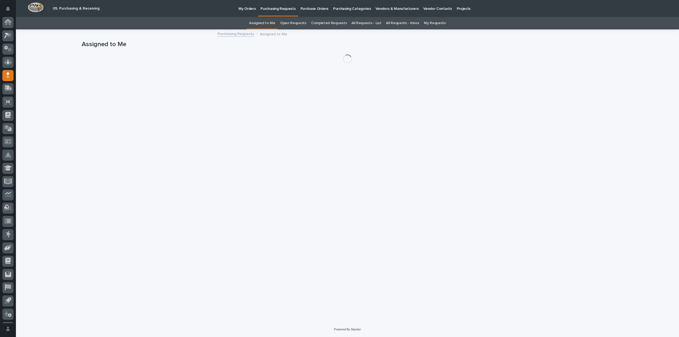
scroll to position [12, 0]
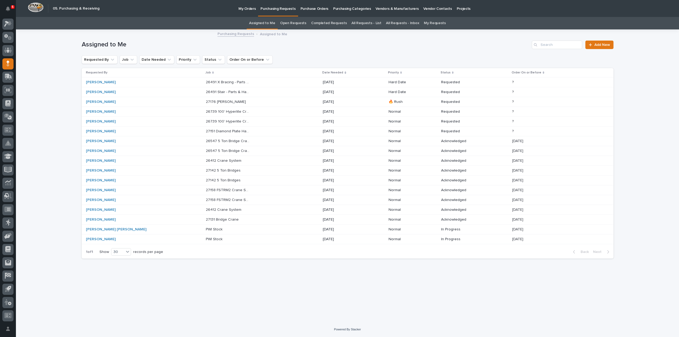
click at [206, 130] on p "27151 Diamond Plate Hardware" at bounding box center [228, 131] width 45 height 6
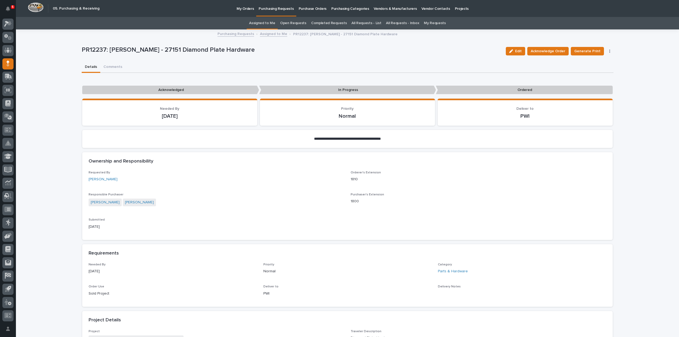
scroll to position [212, 0]
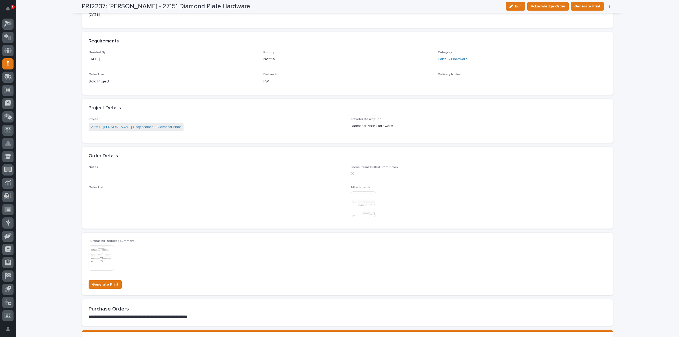
click at [364, 214] on img at bounding box center [363, 204] width 25 height 25
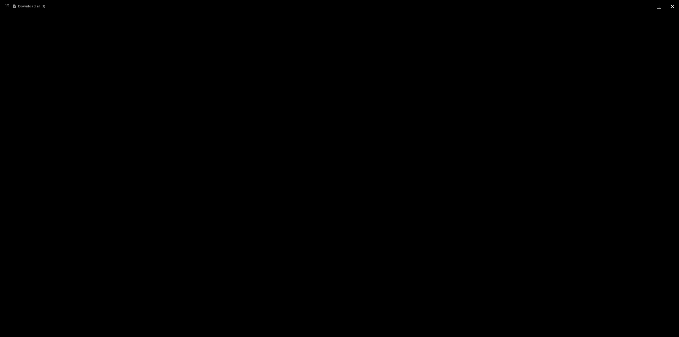
click at [674, 6] on button "Close gallery" at bounding box center [672, 6] width 13 height 12
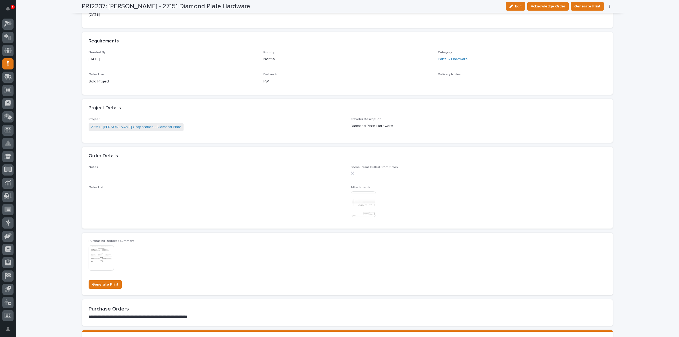
click at [360, 199] on img at bounding box center [363, 204] width 25 height 25
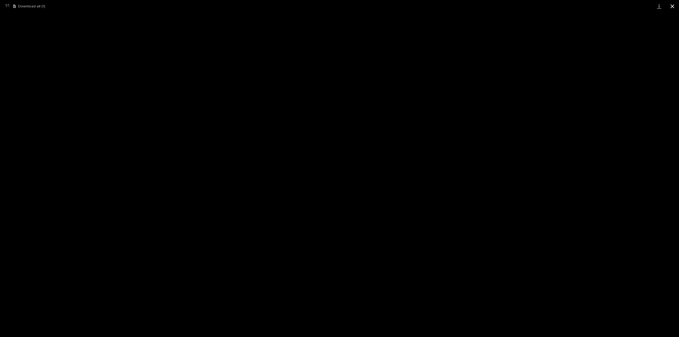
click at [670, 6] on button "Close gallery" at bounding box center [672, 6] width 13 height 12
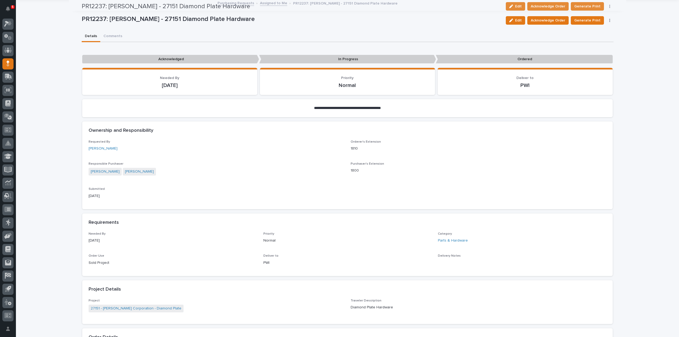
scroll to position [8, 0]
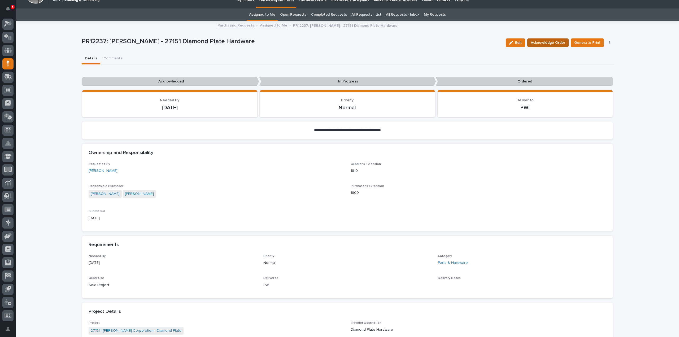
click at [538, 41] on span "Acknowledge Order" at bounding box center [548, 43] width 34 height 6
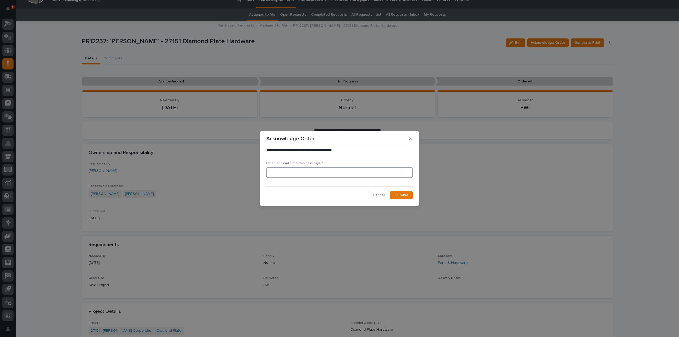
click at [294, 173] on input at bounding box center [339, 172] width 146 height 11
type input "0"
click at [404, 197] on span "Save" at bounding box center [404, 195] width 9 height 5
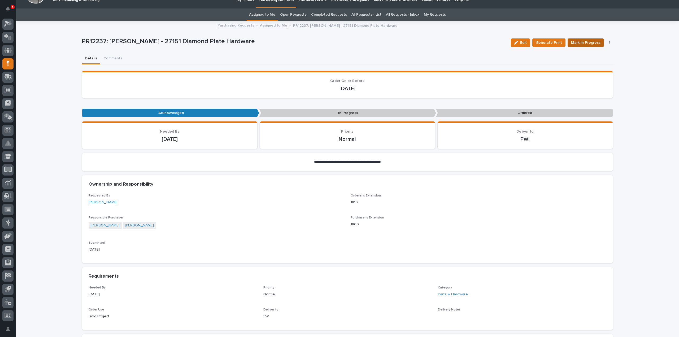
click at [587, 45] on span "Mark In Progress" at bounding box center [585, 43] width 29 height 6
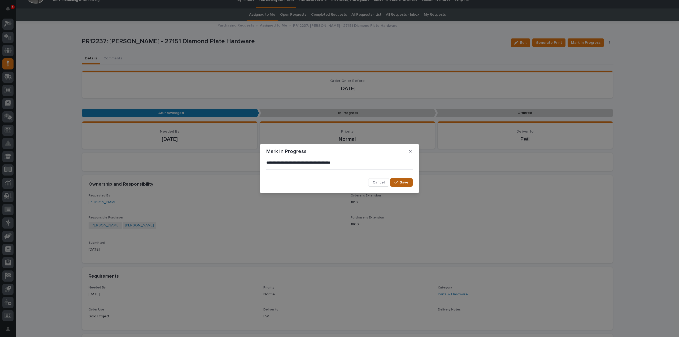
click at [396, 186] on button "Save" at bounding box center [401, 182] width 23 height 8
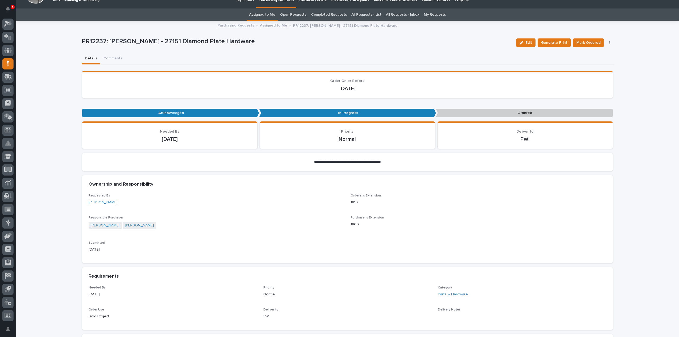
click at [273, 14] on link "Assigned to Me" at bounding box center [262, 14] width 26 height 12
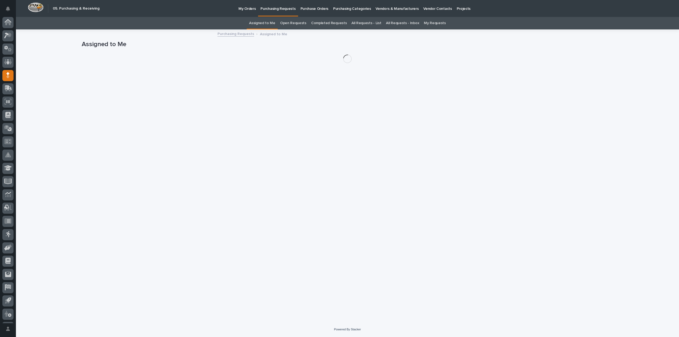
scroll to position [12, 0]
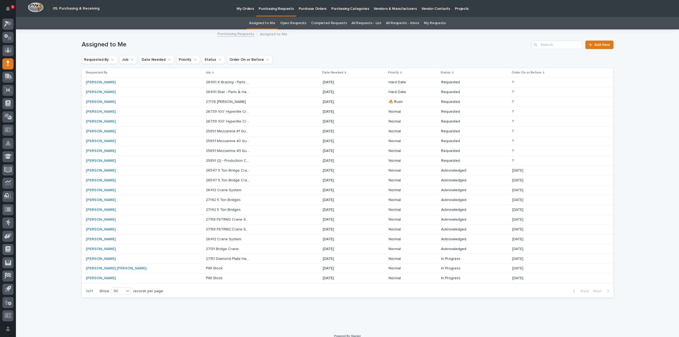
click at [206, 160] on p "25891 (2) - Production Crosswalks & (1) - Breakroom Crosswalk" at bounding box center [228, 161] width 45 height 6
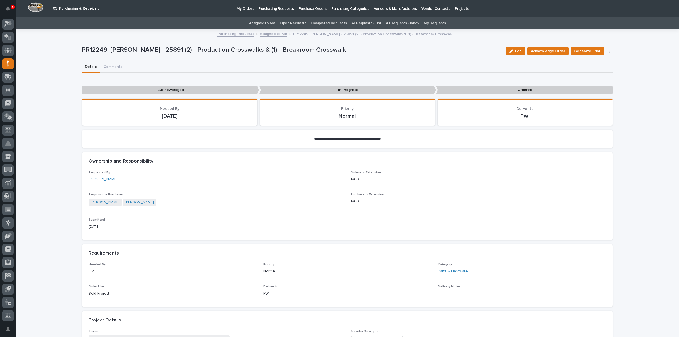
scroll to position [212, 0]
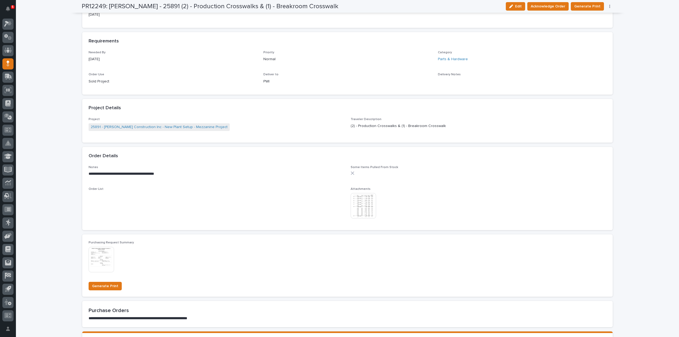
click at [368, 210] on img at bounding box center [363, 205] width 25 height 25
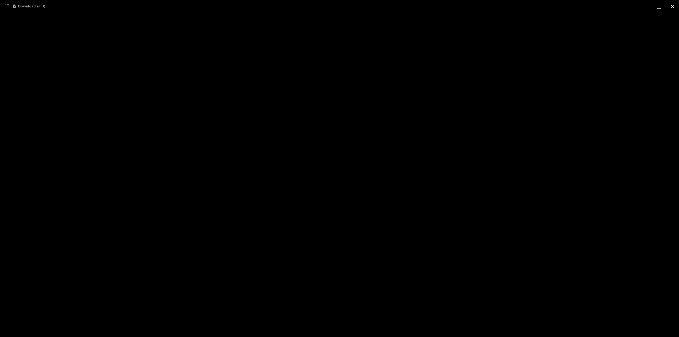
click at [674, 7] on button "Close gallery" at bounding box center [672, 6] width 13 height 12
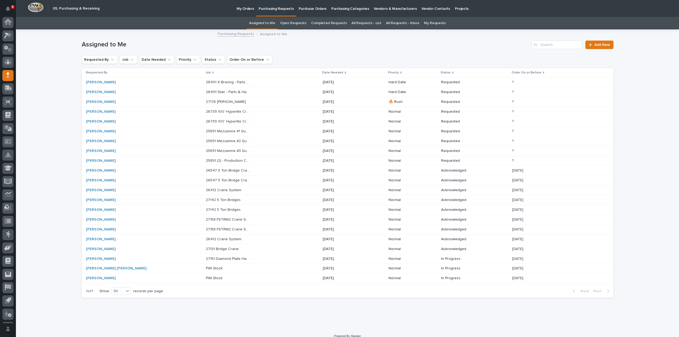
scroll to position [12, 0]
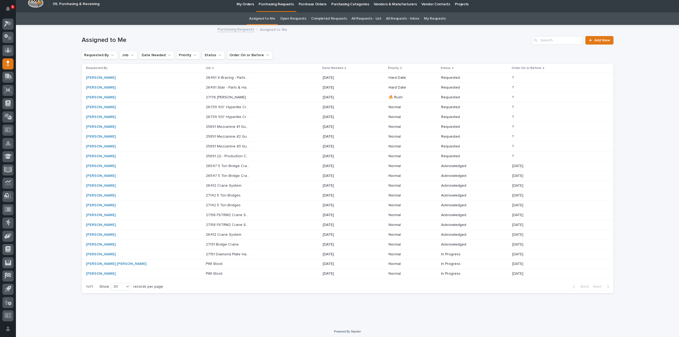
click at [206, 146] on p "25891 Mezzanine #3 Guardrail" at bounding box center [228, 146] width 45 height 6
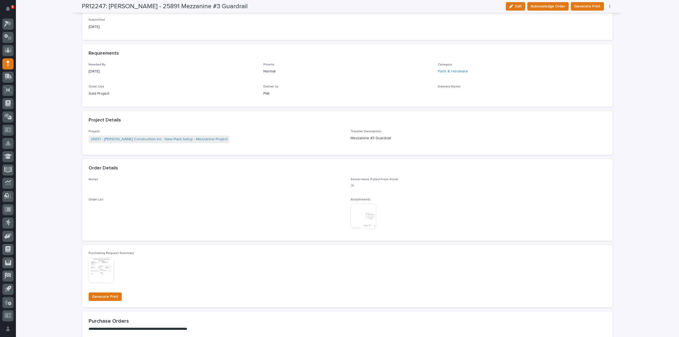
scroll to position [265, 0]
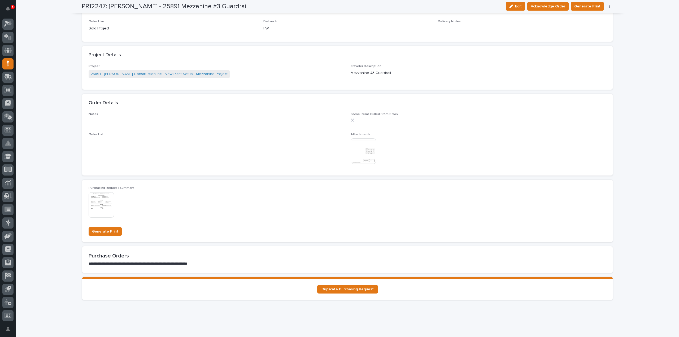
click at [362, 158] on img at bounding box center [363, 150] width 25 height 25
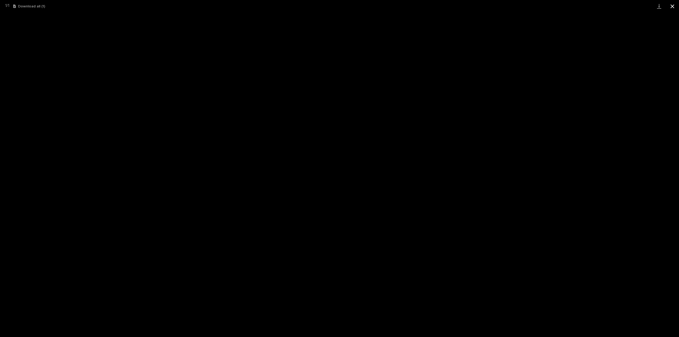
click at [673, 7] on button "Close gallery" at bounding box center [672, 6] width 13 height 12
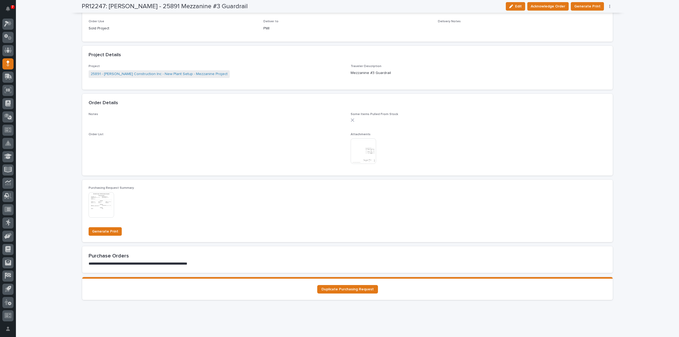
scroll to position [0, 0]
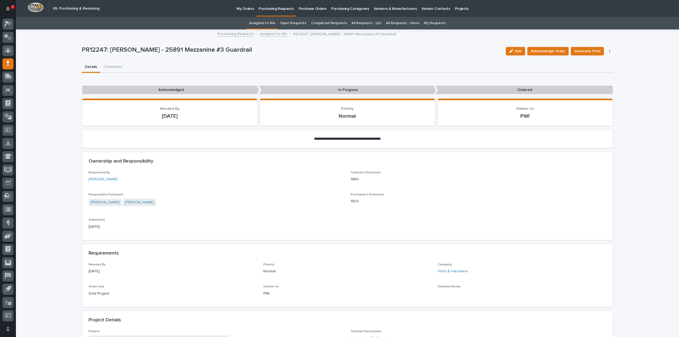
click at [258, 24] on link "Assigned to Me" at bounding box center [262, 23] width 26 height 12
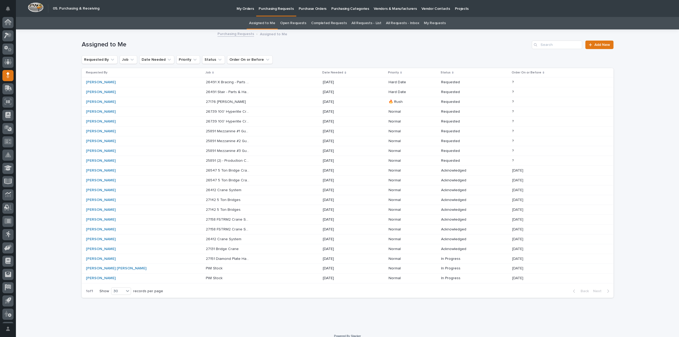
scroll to position [12, 0]
click at [206, 141] on p "25891 Mezzanine #2 Guardrail" at bounding box center [228, 141] width 45 height 6
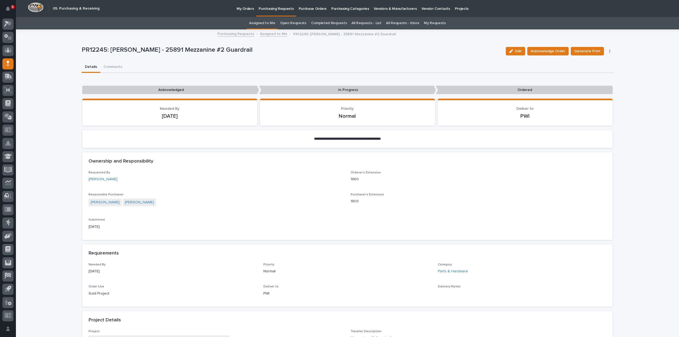
scroll to position [159, 0]
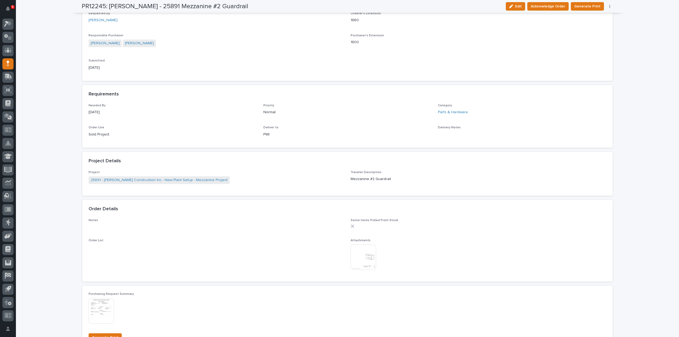
click at [372, 261] on img at bounding box center [363, 257] width 25 height 25
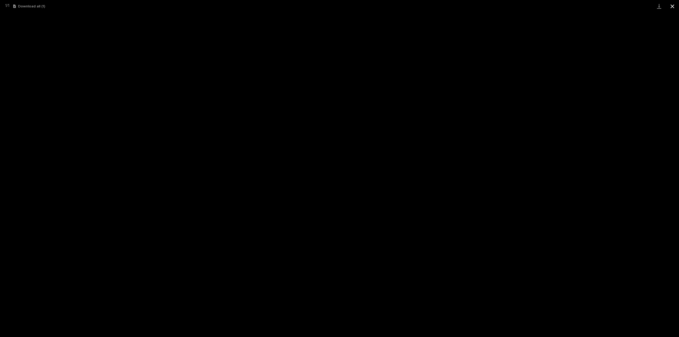
click at [672, 7] on button "Close gallery" at bounding box center [672, 6] width 13 height 12
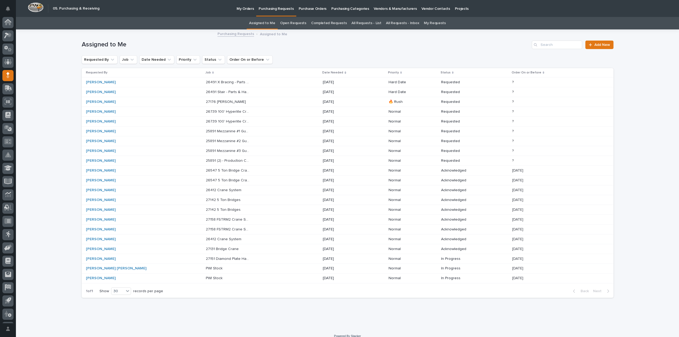
scroll to position [5, 0]
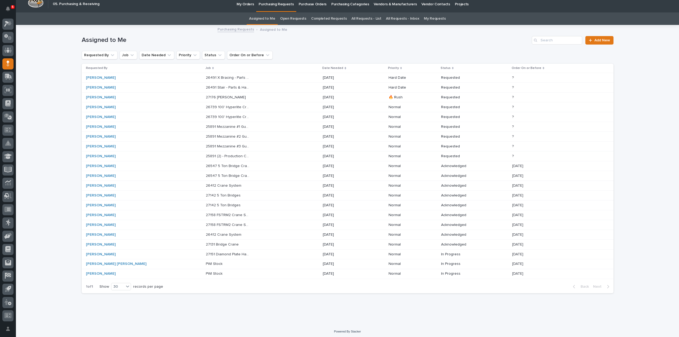
click at [207, 127] on p "25891 Mezzanine #1 Guardrail" at bounding box center [228, 127] width 45 height 6
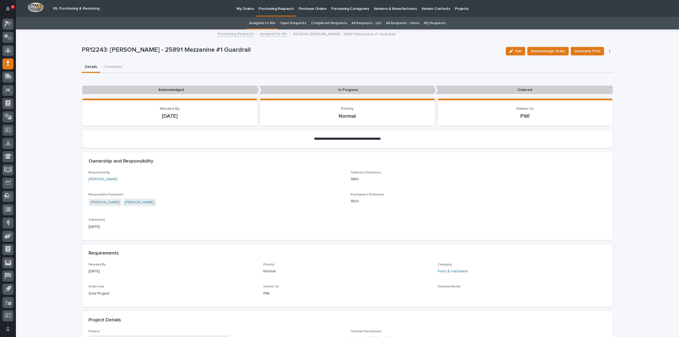
scroll to position [274, 0]
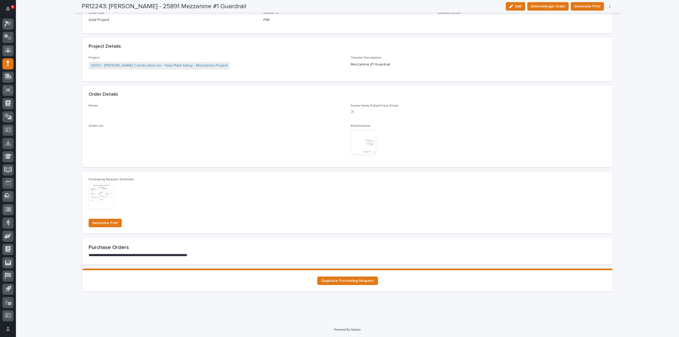
click at [367, 149] on img at bounding box center [363, 142] width 25 height 25
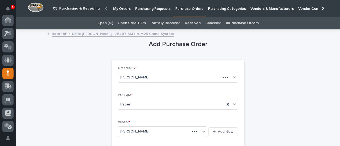
scroll to position [53, 0]
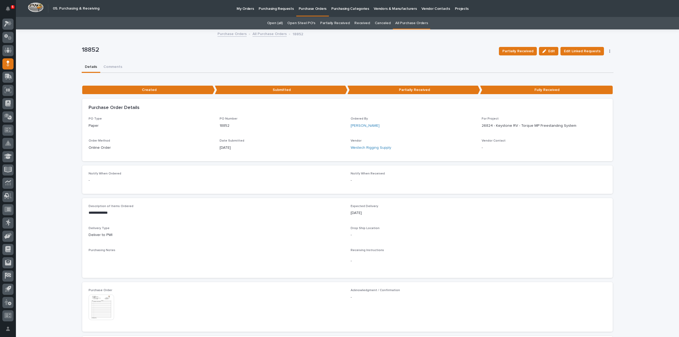
click at [405, 21] on link "All Purchase Orders" at bounding box center [411, 23] width 33 height 12
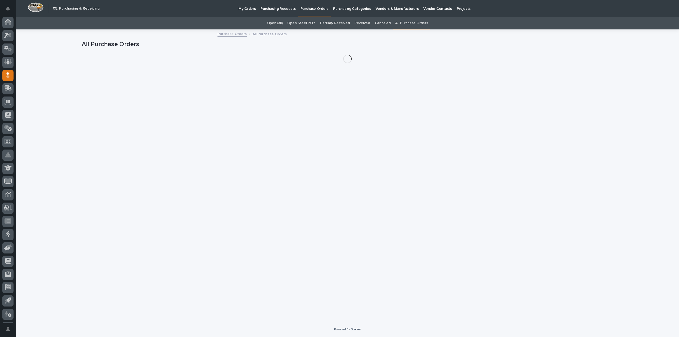
scroll to position [12, 0]
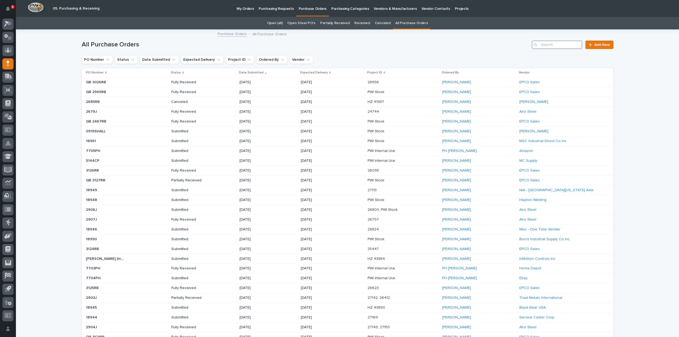
click at [551, 46] on input "Search" at bounding box center [557, 45] width 50 height 8
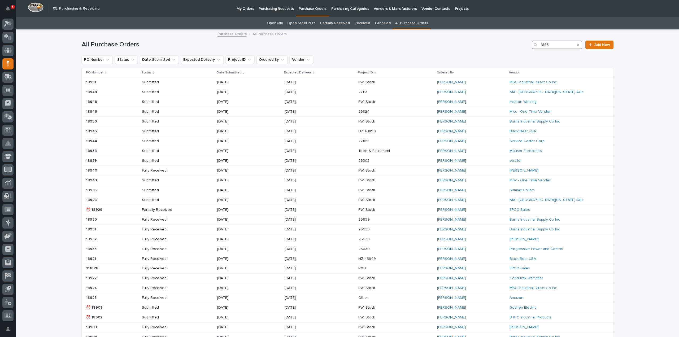
type input "18936"
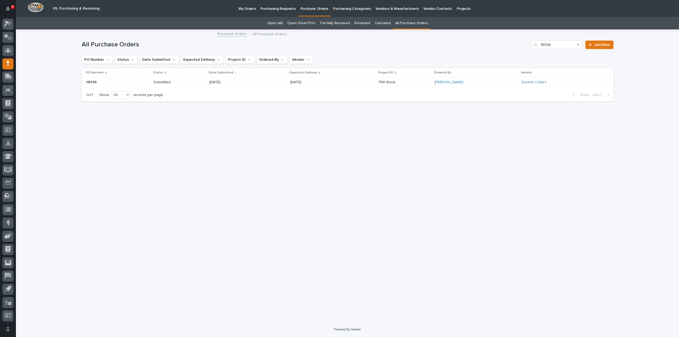
click at [171, 85] on div "Submitted" at bounding box center [179, 82] width 51 height 9
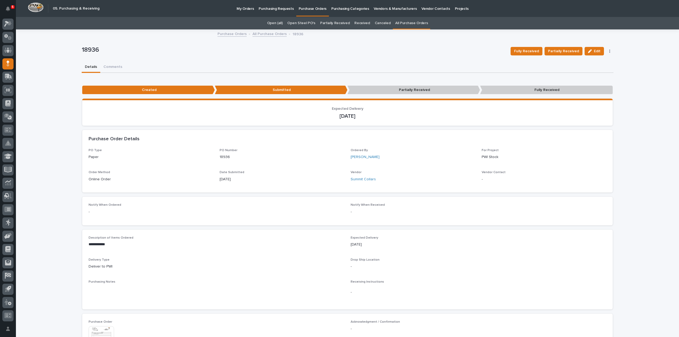
click at [414, 23] on link "All Purchase Orders" at bounding box center [411, 23] width 33 height 12
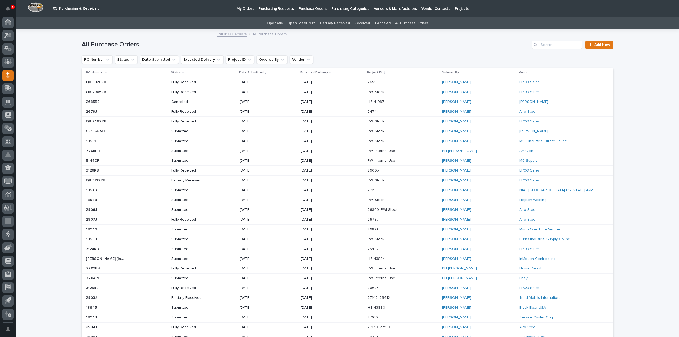
scroll to position [12, 0]
click at [300, 9] on p "Purchase Orders" at bounding box center [313, 5] width 28 height 11
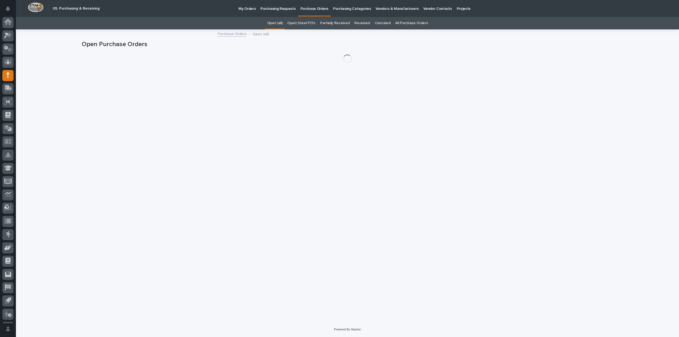
scroll to position [12, 0]
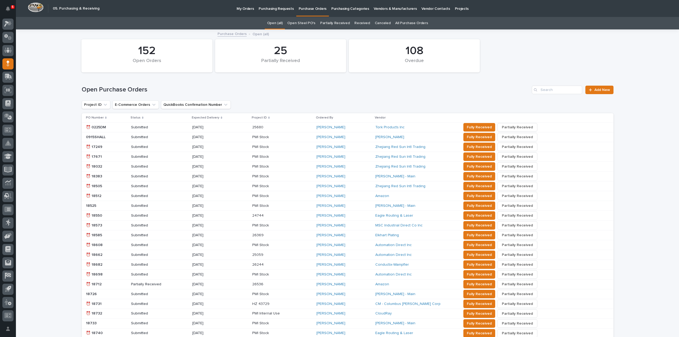
click at [241, 8] on p "My Orders" at bounding box center [245, 5] width 17 height 11
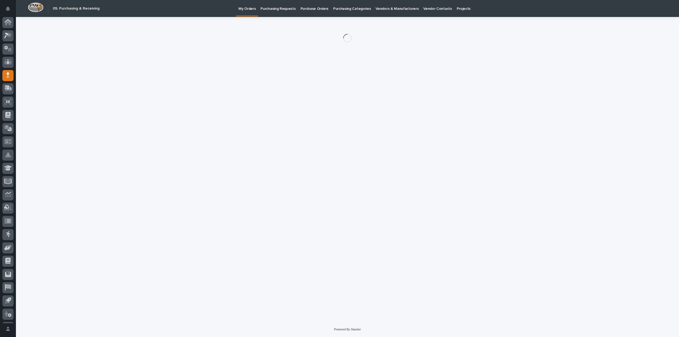
scroll to position [12, 0]
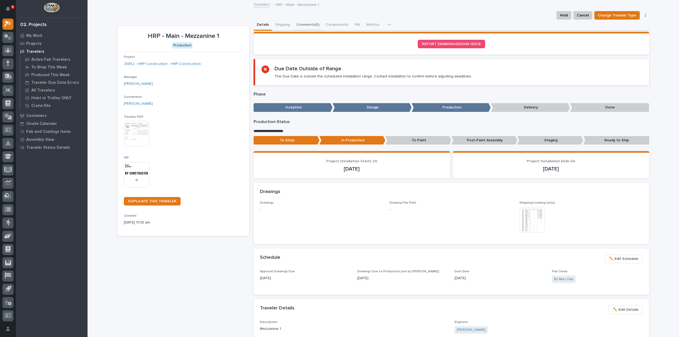
click at [307, 25] on button "Comments (5)" at bounding box center [307, 25] width 29 height 11
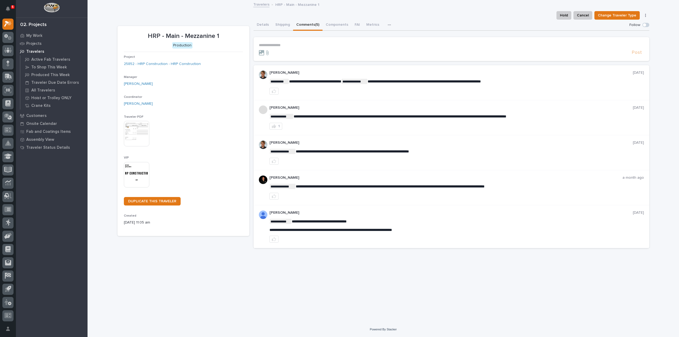
click at [298, 45] on p "**********" at bounding box center [451, 45] width 385 height 5
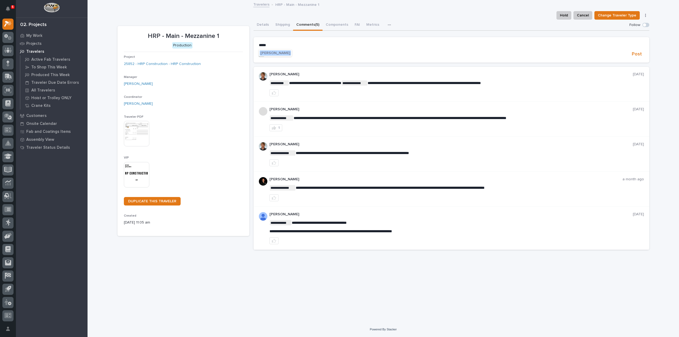
click at [279, 53] on span "[PERSON_NAME]" at bounding box center [275, 53] width 30 height 4
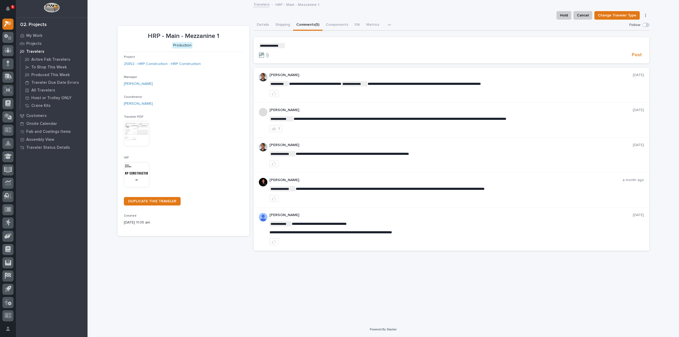
click at [286, 46] on p "**********" at bounding box center [451, 45] width 385 height 5
click at [263, 23] on button "Details" at bounding box center [263, 25] width 19 height 11
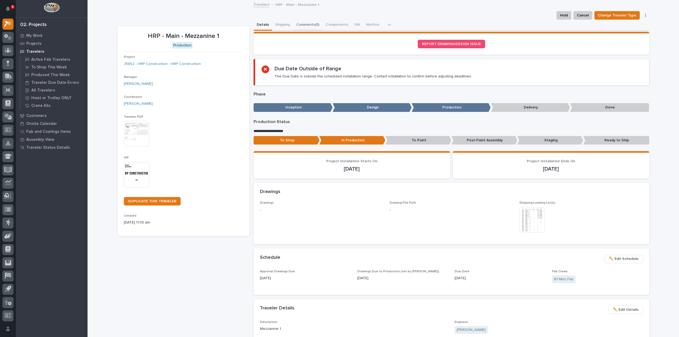
click at [308, 23] on button "Comments (5)" at bounding box center [307, 25] width 29 height 11
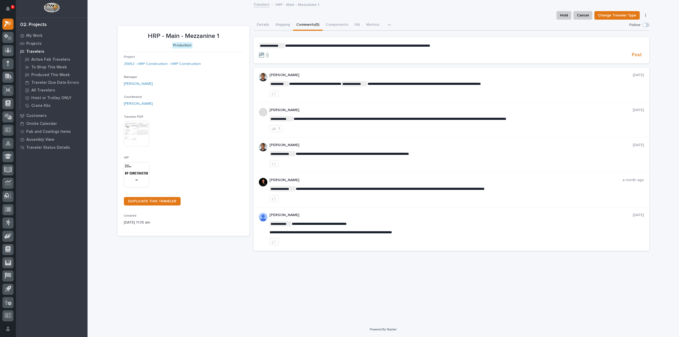
click at [456, 47] on p "**********" at bounding box center [451, 45] width 385 height 5
click at [639, 55] on span "Post" at bounding box center [637, 55] width 10 height 6
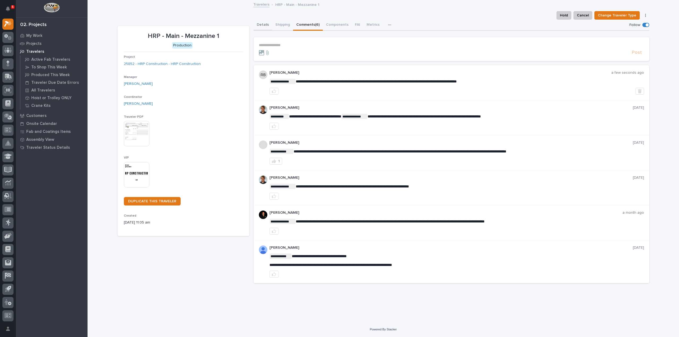
click at [268, 24] on button "Details" at bounding box center [263, 25] width 19 height 11
